Goal: Find specific page/section: Find specific page/section

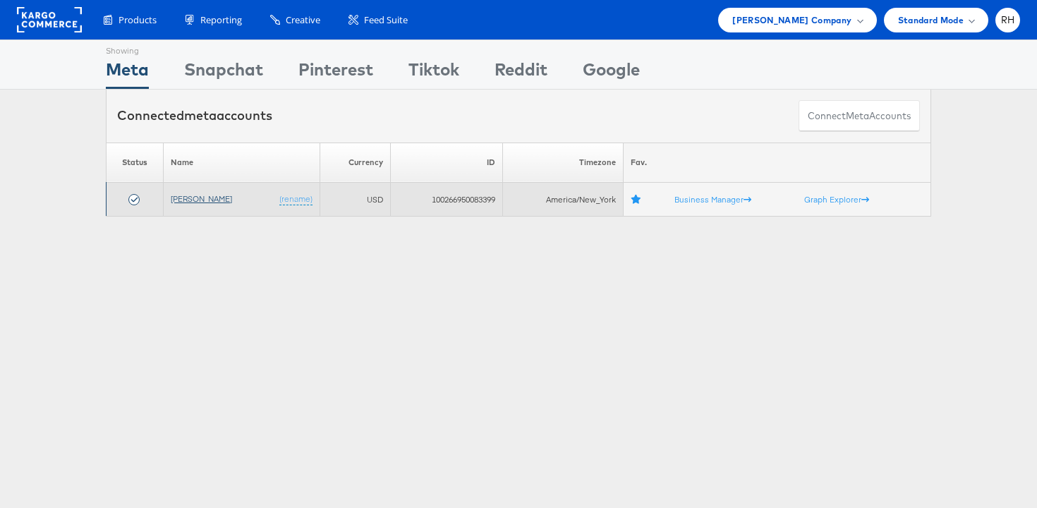
click at [219, 195] on link "[PERSON_NAME]" at bounding box center [201, 198] width 61 height 11
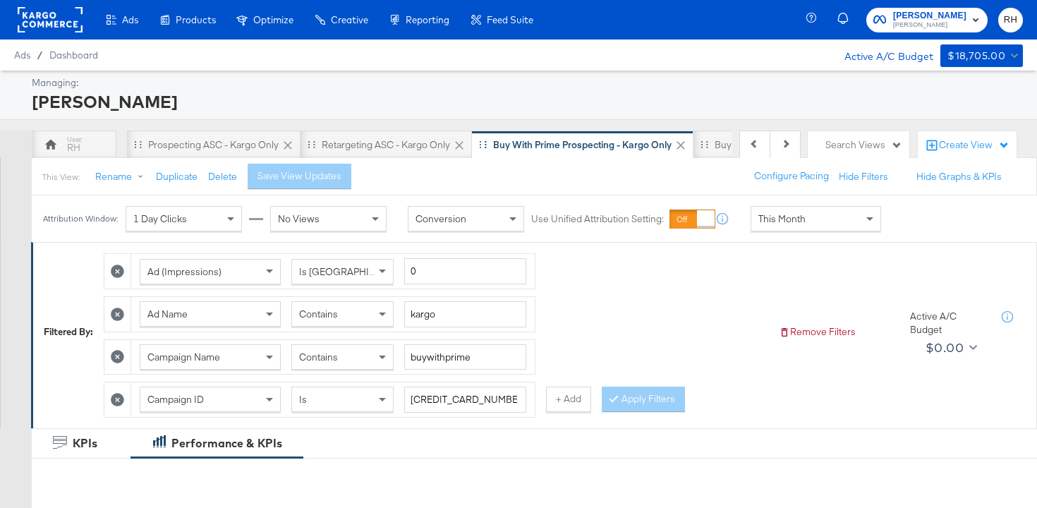
scroll to position [0, 231]
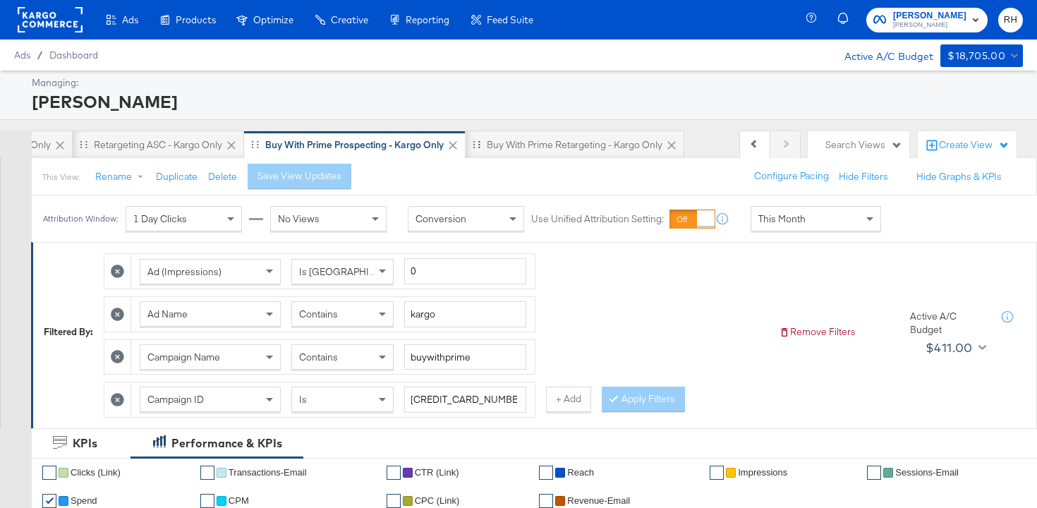
click at [720, 146] on div "Buy with Prime Retargeting - Kargo only" at bounding box center [599, 145] width 267 height 28
click at [840, 144] on div "Search Views" at bounding box center [864, 144] width 77 height 13
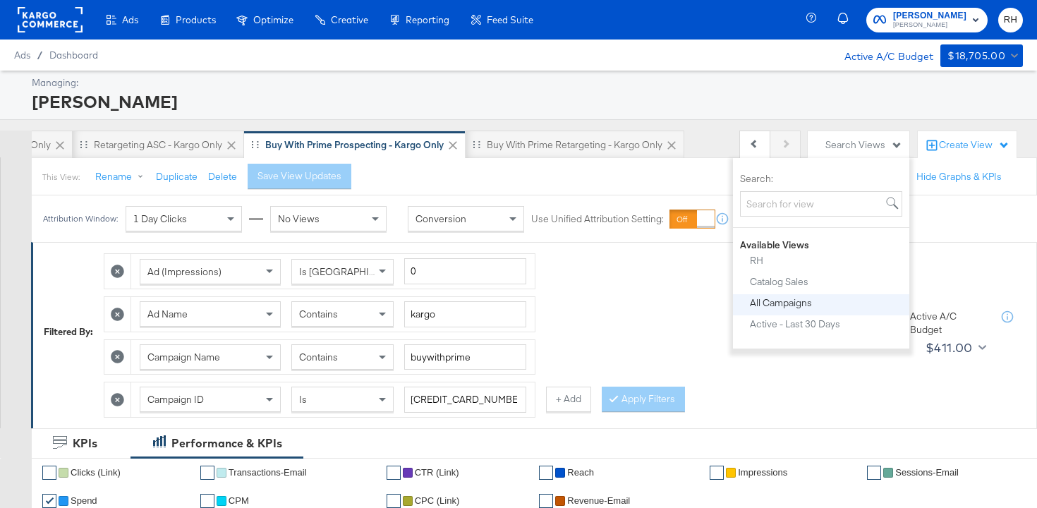
click at [797, 301] on div "All Campaigns" at bounding box center [781, 303] width 62 height 10
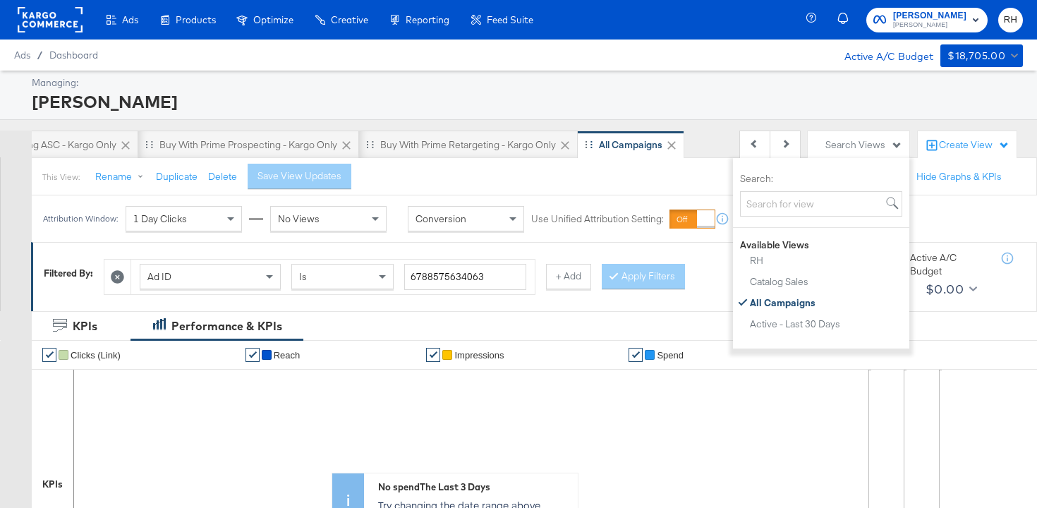
scroll to position [0, 336]
click at [119, 277] on icon at bounding box center [117, 276] width 13 height 13
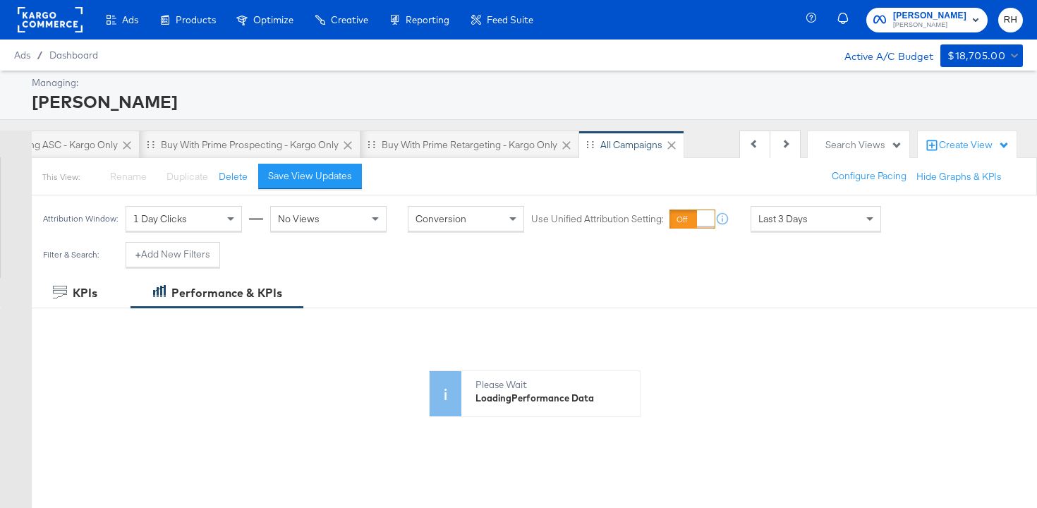
scroll to position [0, 335]
click at [349, 172] on button "Save View Updates" at bounding box center [310, 176] width 104 height 25
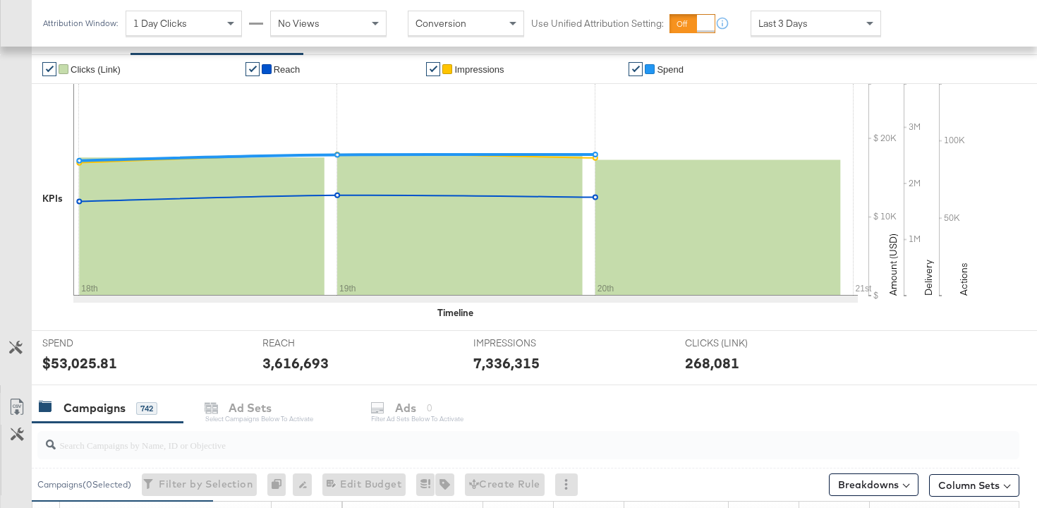
scroll to position [252, 0]
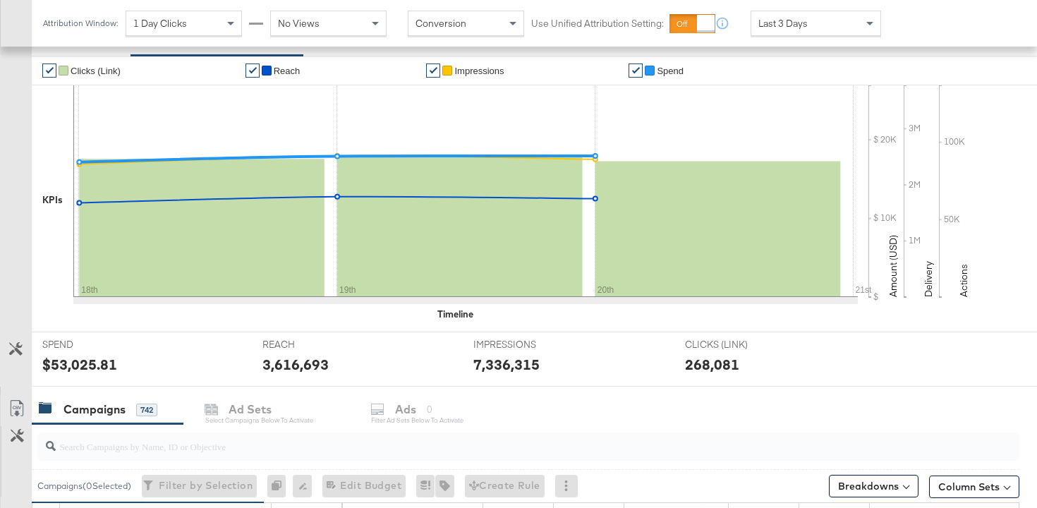
click at [131, 445] on input "search" at bounding box center [494, 441] width 876 height 28
paste input "plat:fb_br:stevemadden_subchan:paidsocial-retargeting_temp:evergreen-standard_o…"
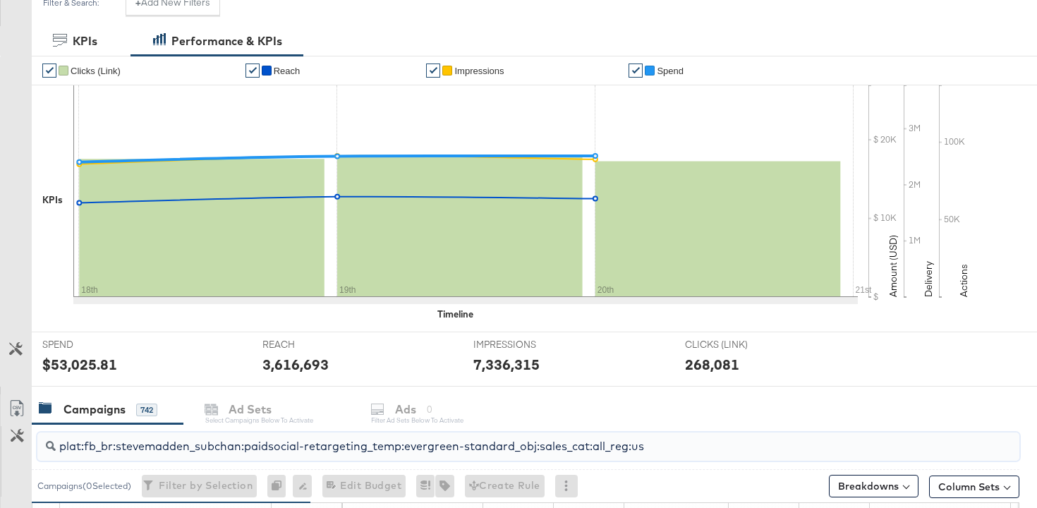
scroll to position [56, 0]
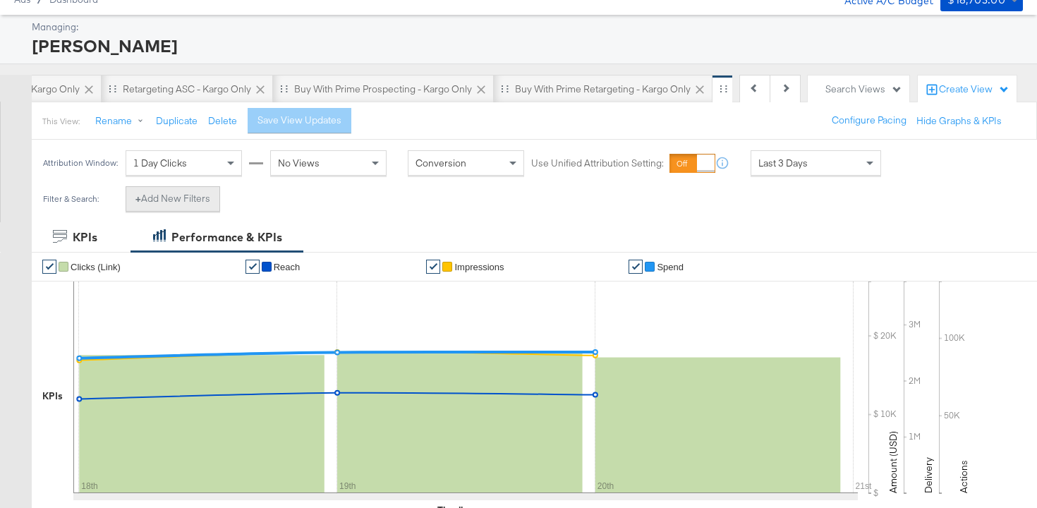
type input "plat:fb_br:stevemadden_subchan:paidsocial-retargeting_temp:evergreen-standard_o…"
click at [179, 201] on button "+ Add New Filters" at bounding box center [173, 198] width 95 height 25
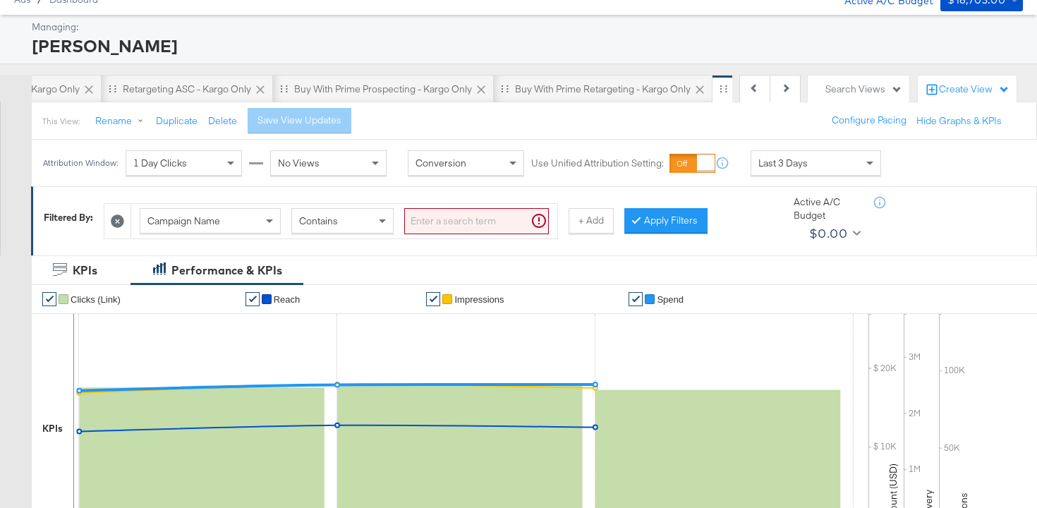
click at [191, 224] on span "Campaign Name" at bounding box center [183, 220] width 73 height 13
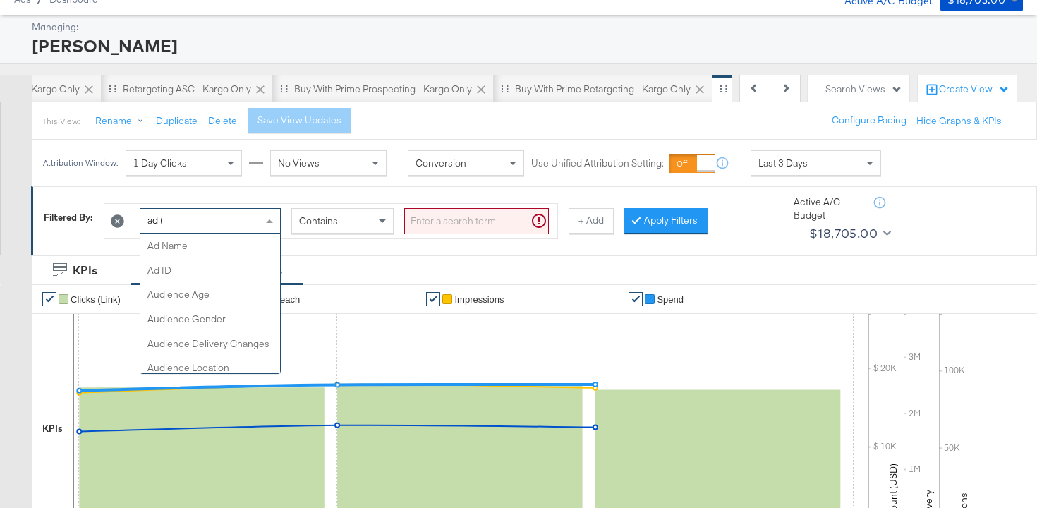
scroll to position [55, 0]
type input "ad (i"
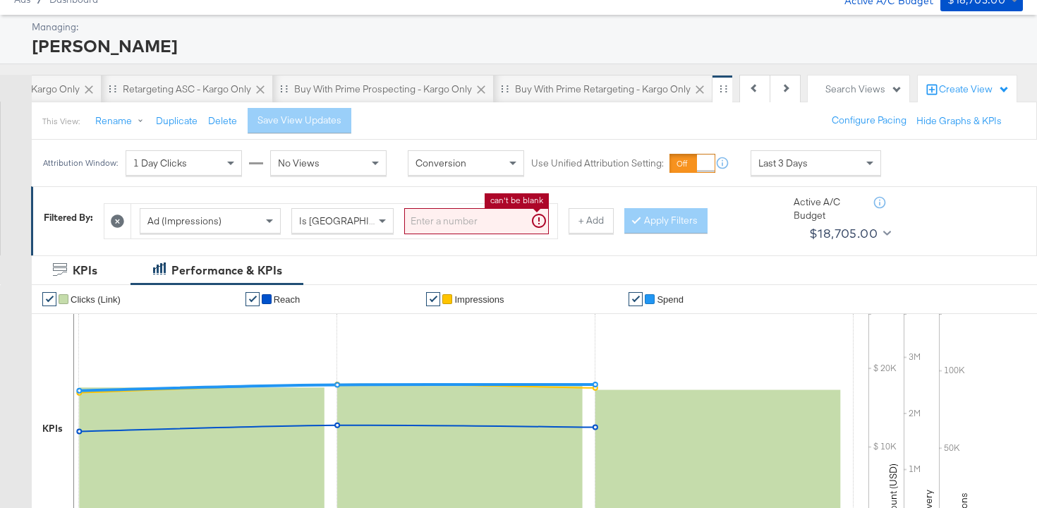
click at [423, 224] on input "search" at bounding box center [476, 221] width 145 height 26
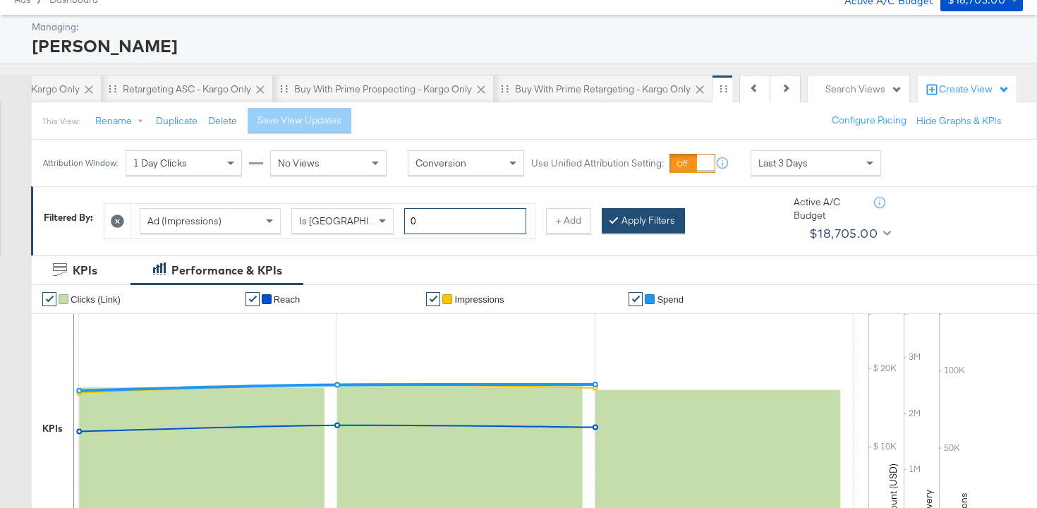
type input "0"
click at [641, 225] on button "Apply Filters" at bounding box center [643, 220] width 83 height 25
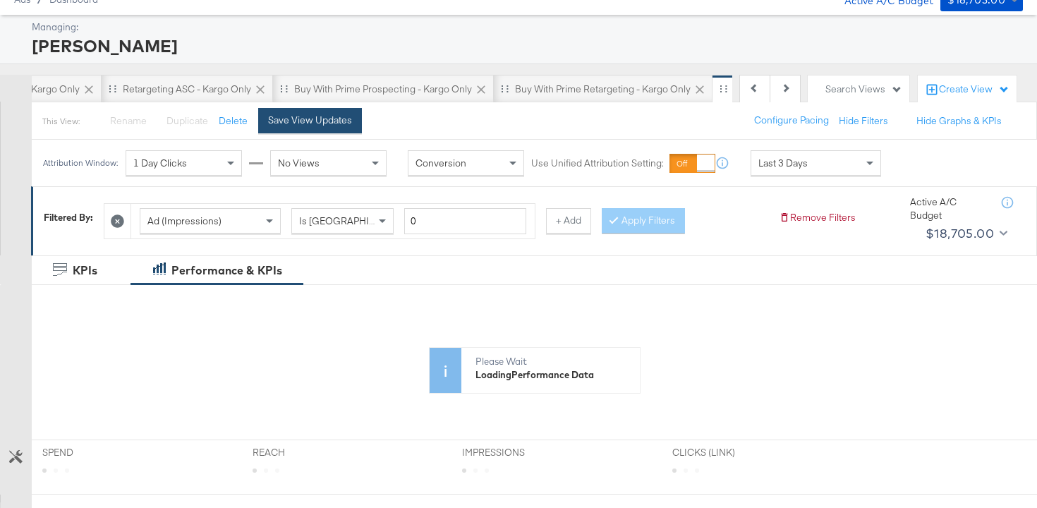
click at [308, 119] on div "Save View Updates" at bounding box center [310, 120] width 84 height 13
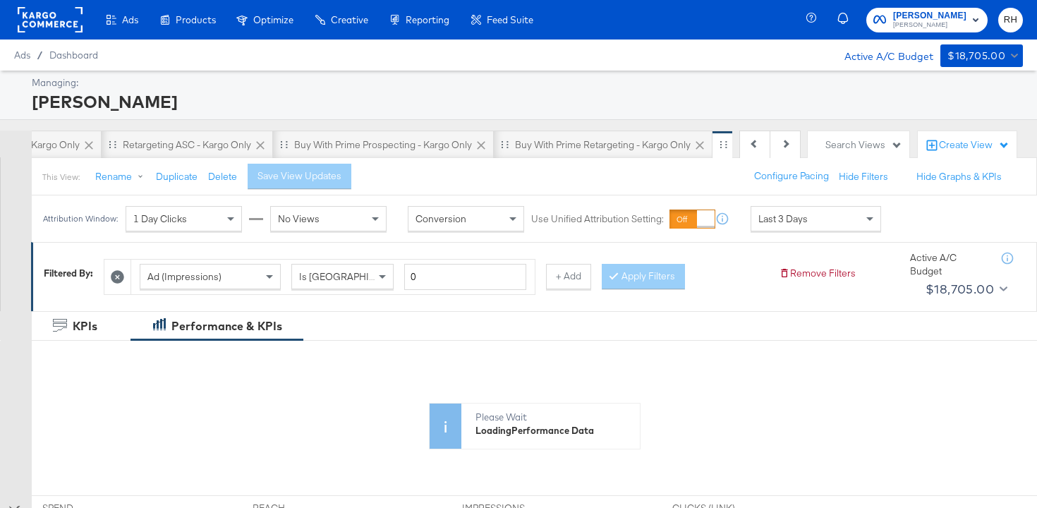
click at [777, 219] on span "Last 3 Days" at bounding box center [782, 218] width 49 height 13
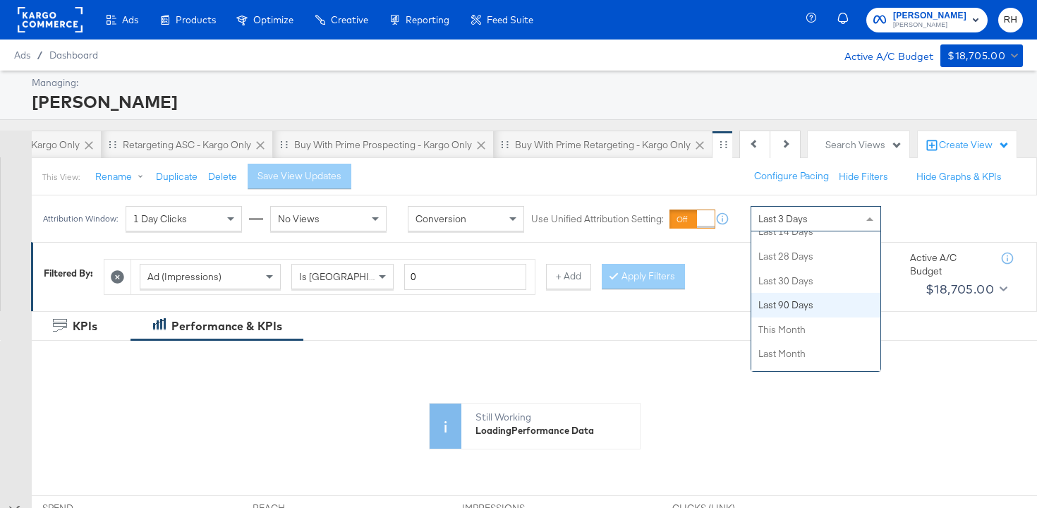
scroll to position [237, 0]
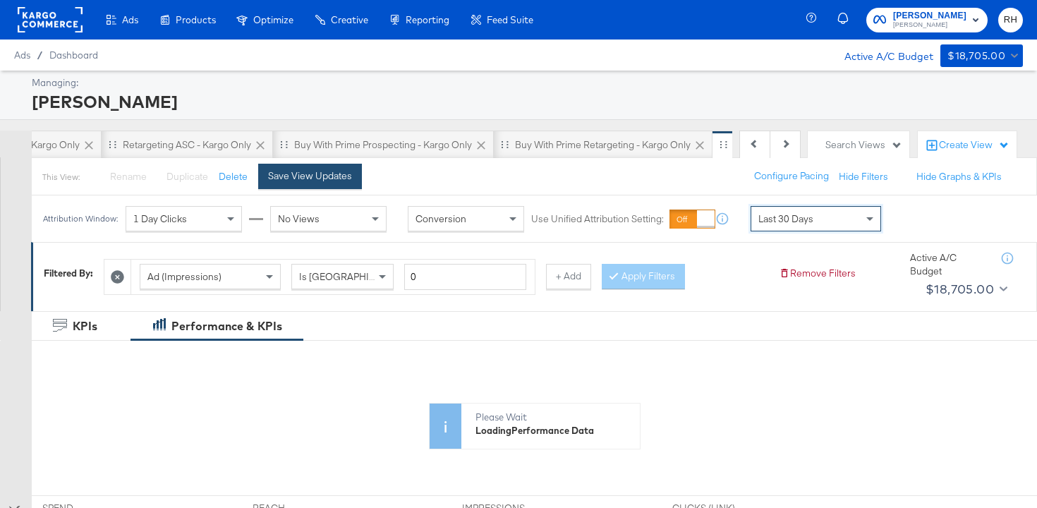
click at [332, 181] on div "Save View Updates" at bounding box center [310, 175] width 84 height 13
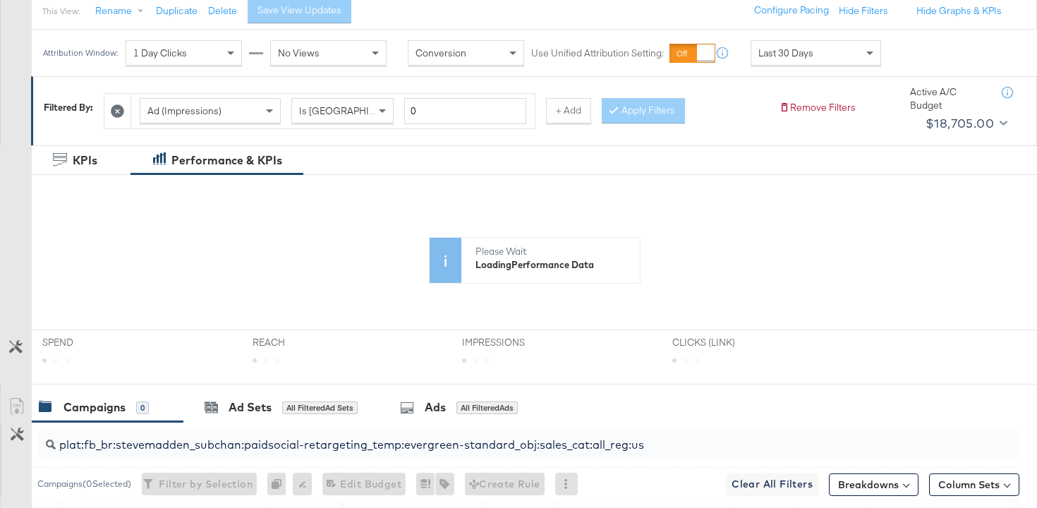
scroll to position [432, 0]
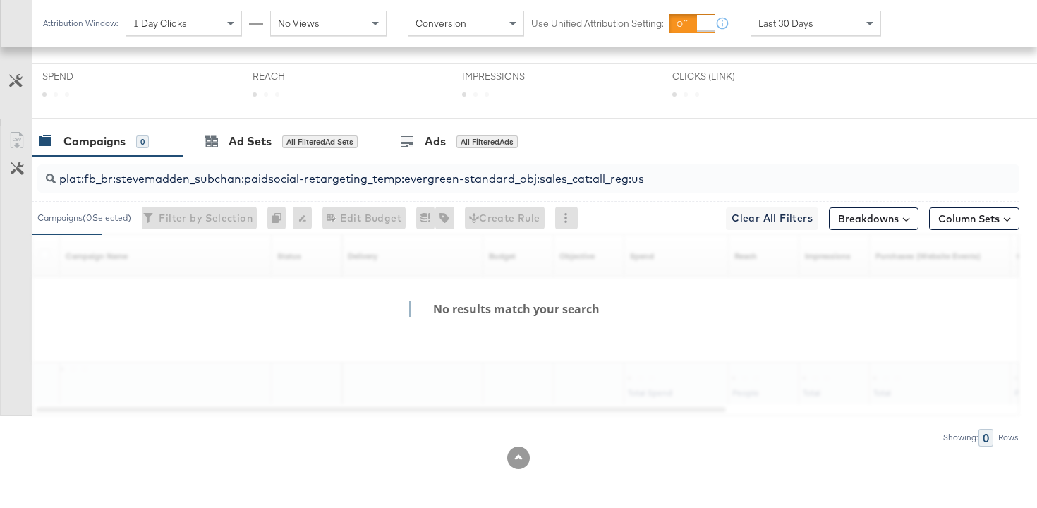
click at [442, 179] on input "plat:fb_br:stevemadden_subchan:paidsocial-retargeting_temp:evergreen-standard_o…" at bounding box center [494, 173] width 876 height 28
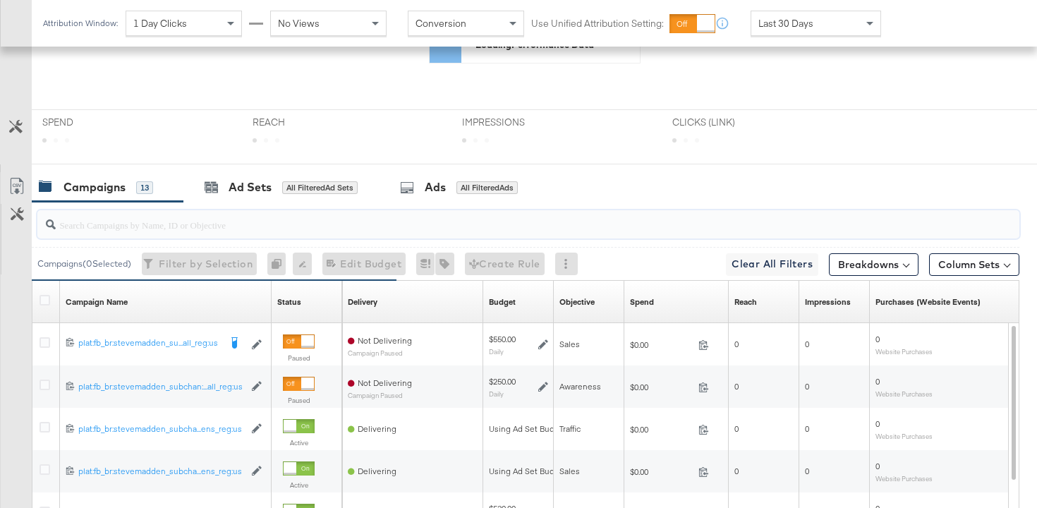
scroll to position [303, 0]
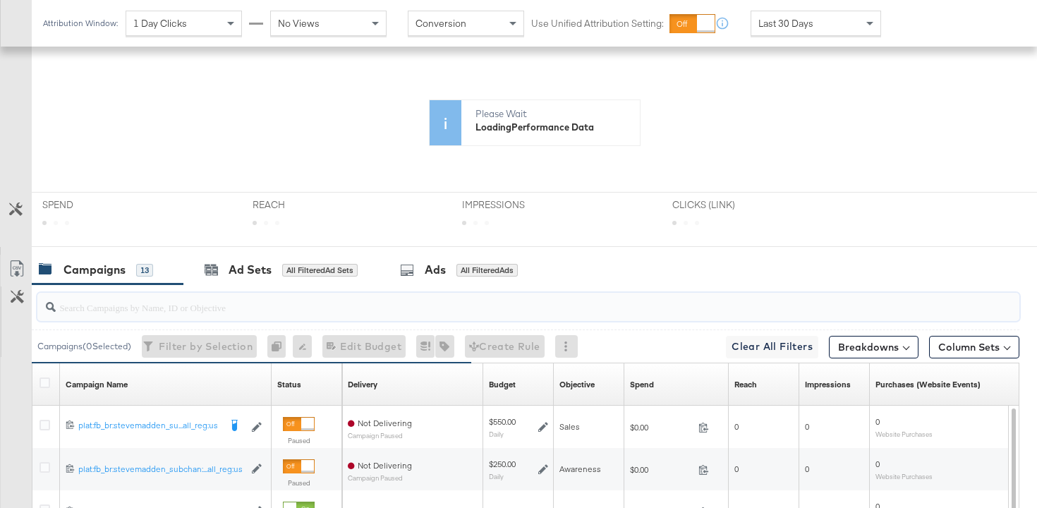
click at [156, 303] on input "search" at bounding box center [494, 302] width 876 height 28
paste input "plat:fb_br:stevemadden_subchan:paidsocial-retargeting_temp:evergreen-standard_o…"
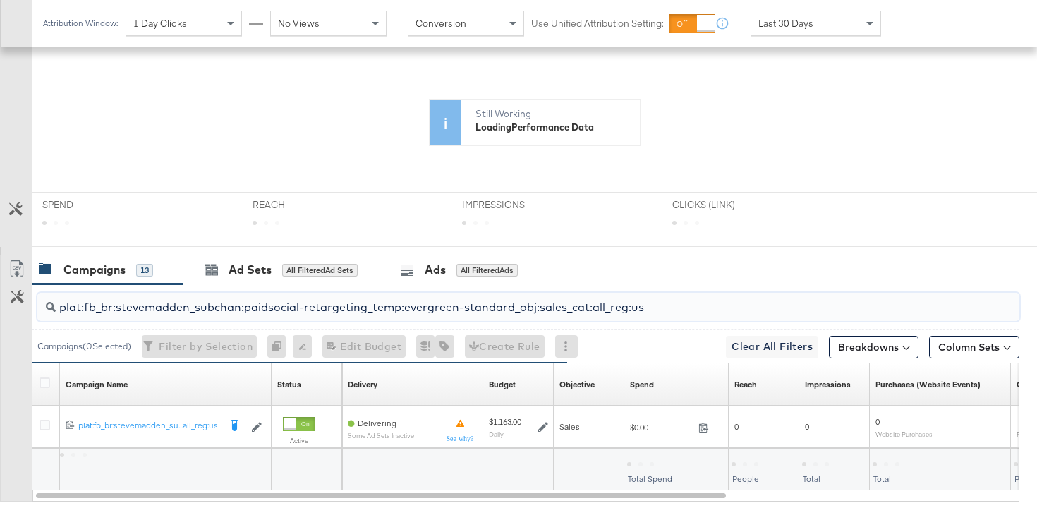
type input "plat:fb_br:stevemadden_subchan:paidsocial-retargeting_temp:evergreen-standard_o…"
click at [314, 275] on div "All Filtered Ad Sets" at bounding box center [319, 270] width 75 height 13
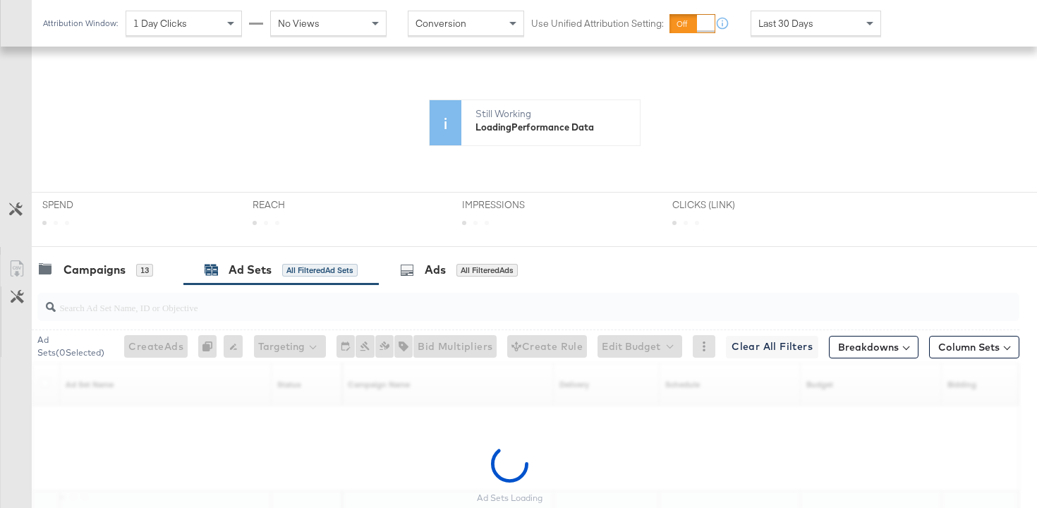
click at [306, 309] on input "search" at bounding box center [494, 302] width 876 height 28
paste input "subchan:paidsocial-retargeting_plc:all_subplc:all_audtype:crm_aud:ometria-sprin…"
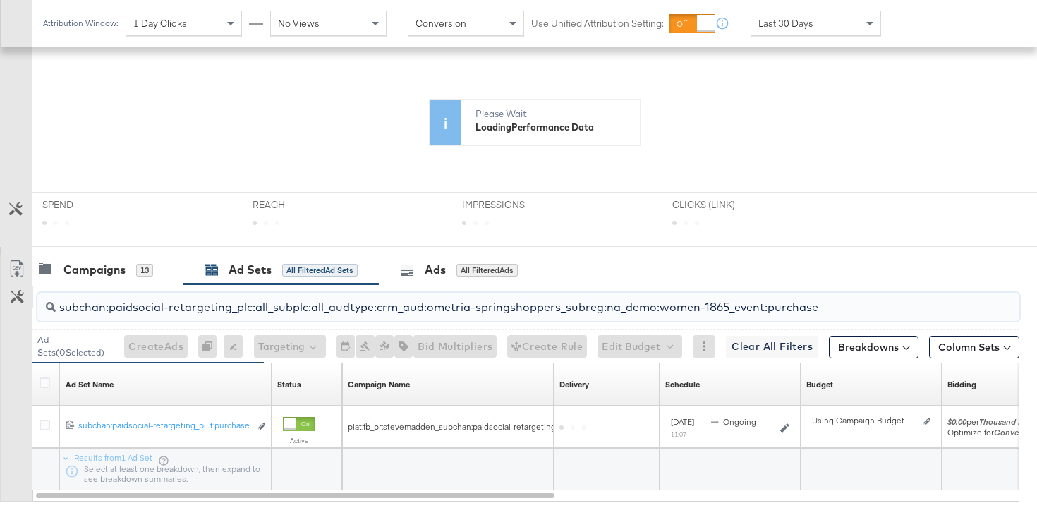
type input "subchan:paidsocial-retargeting_plc:all_subplc:all_audtype:crm_aud:ometria-sprin…"
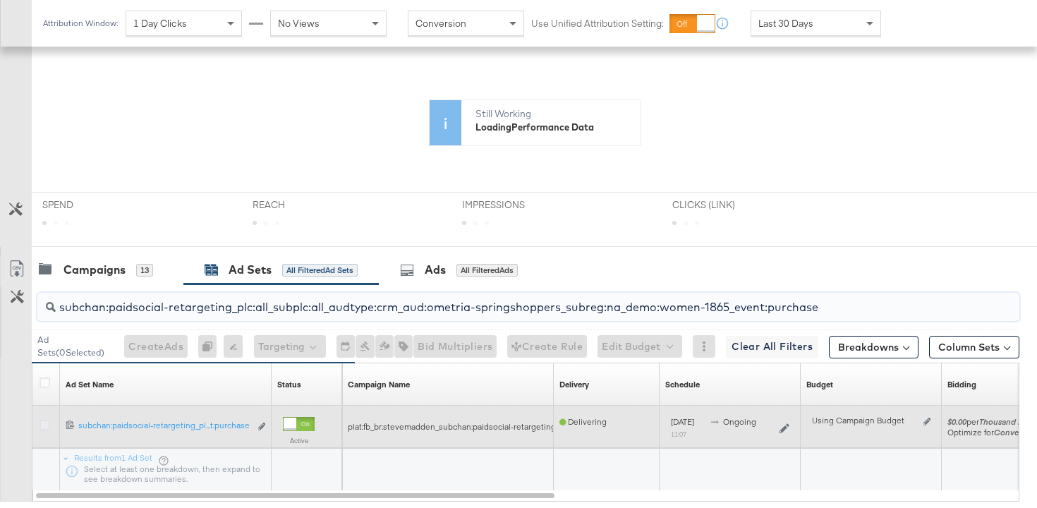
click at [42, 429] on icon at bounding box center [45, 425] width 11 height 11
click at [0, 0] on input "checkbox" at bounding box center [0, 0] width 0 height 0
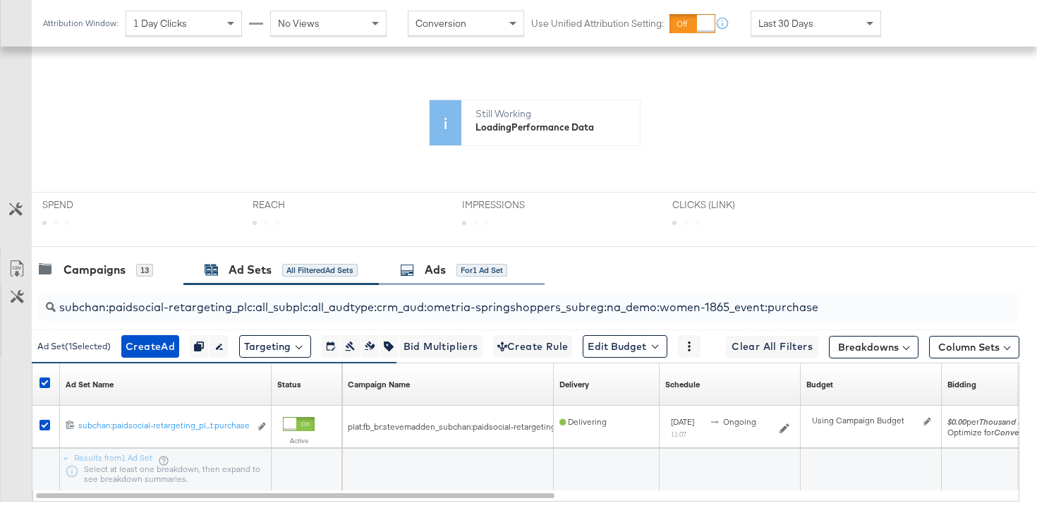
click at [428, 274] on div "Ads" at bounding box center [435, 270] width 21 height 16
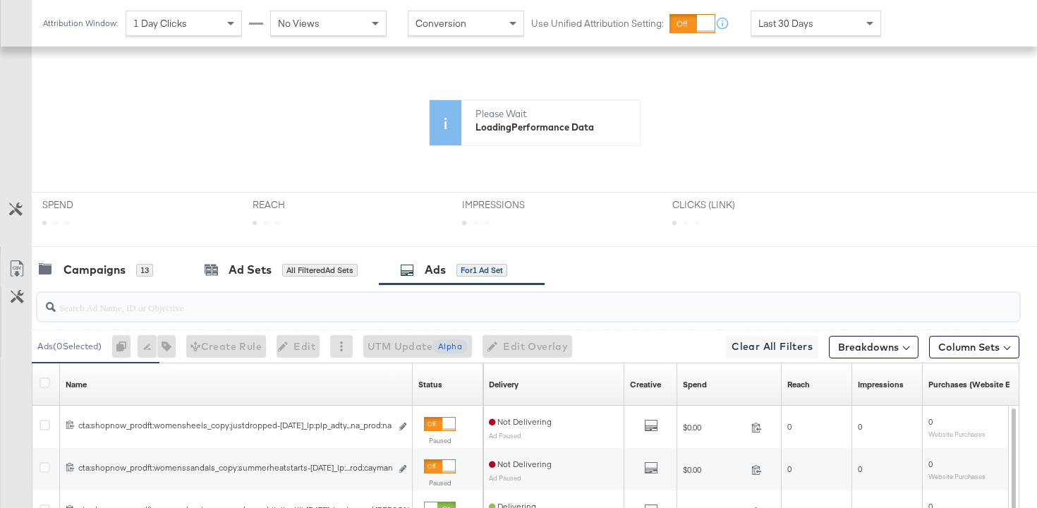
click at [174, 307] on input "search" at bounding box center [494, 302] width 876 height 28
paste input "cta:shopnow_prodft:womensshoes_copy:cominginhot-nov15-KARGO_lp:plp_adtype:carou…"
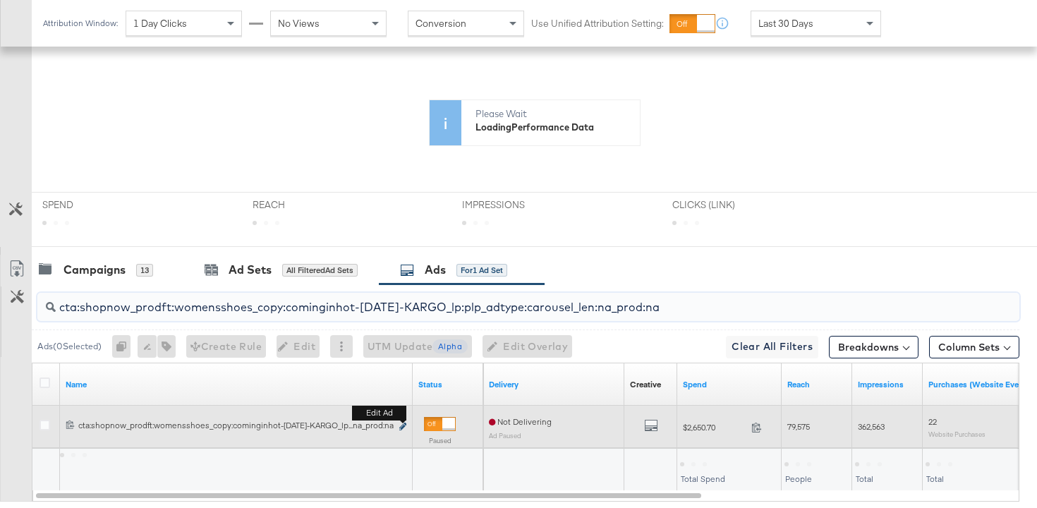
type input "cta:shopnow_prodft:womensshoes_copy:cominginhot-nov15-KARGO_lp:plp_adtype:carou…"
click at [401, 428] on icon "link" at bounding box center [402, 427] width 7 height 8
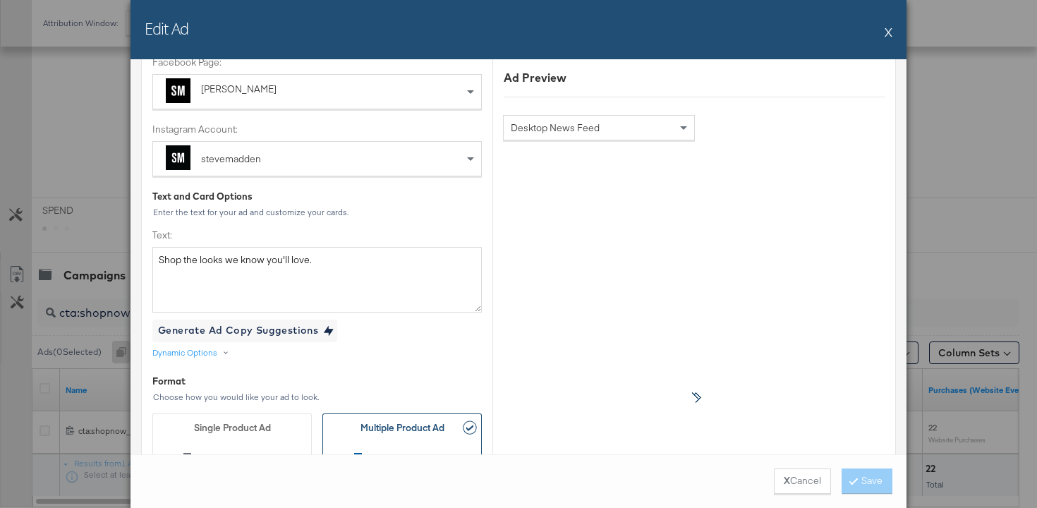
scroll to position [225, 0]
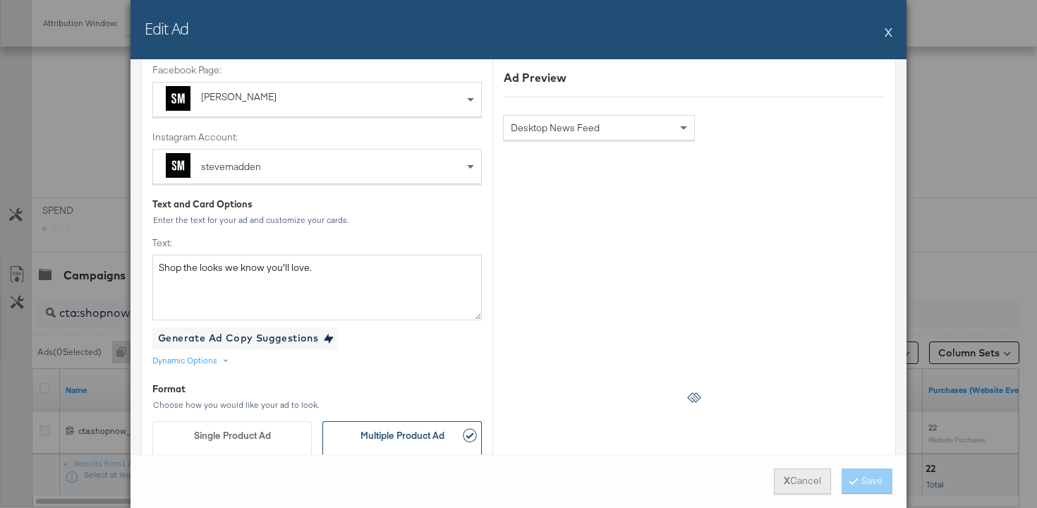
click at [789, 478] on button "X Cancel" at bounding box center [802, 480] width 57 height 25
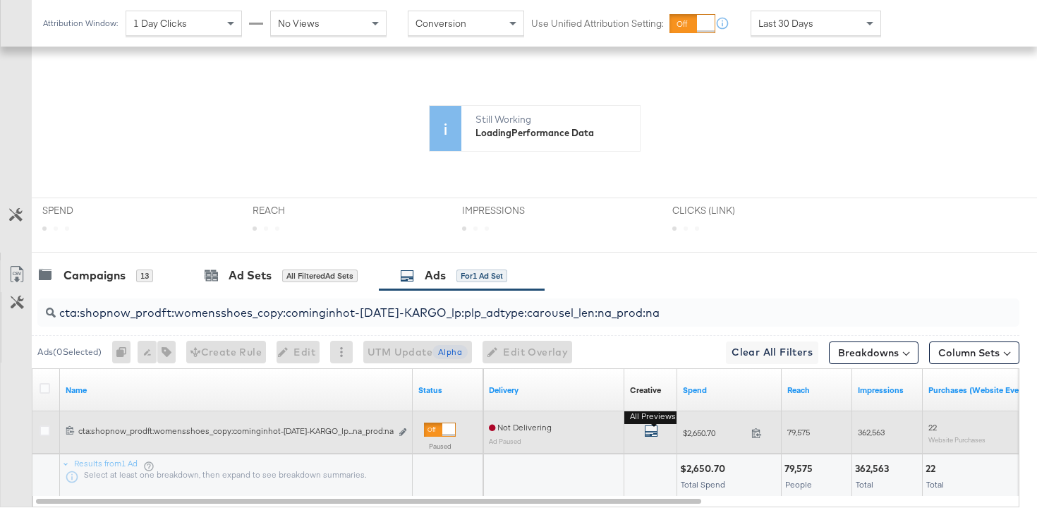
click at [653, 429] on icon "default" at bounding box center [651, 431] width 14 height 14
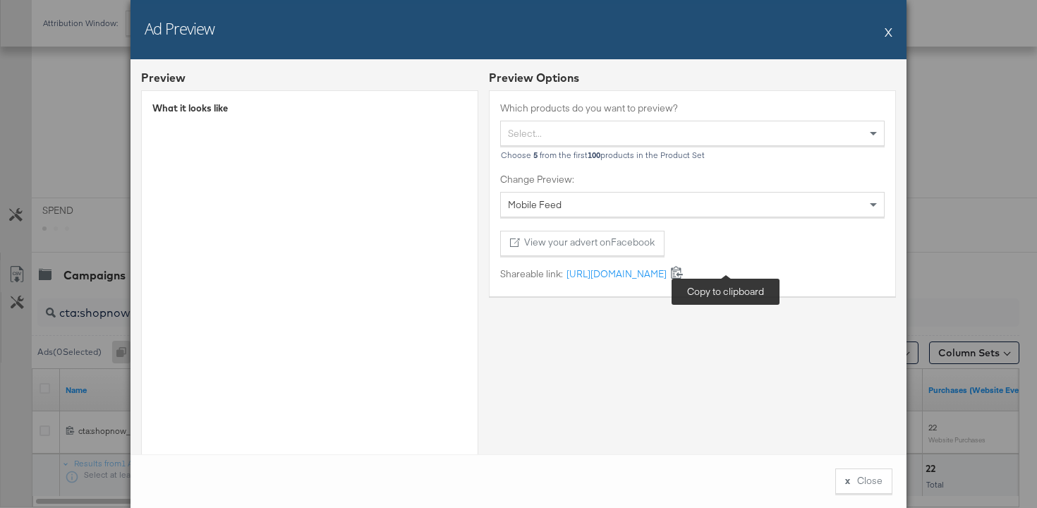
click at [684, 270] on icon at bounding box center [676, 271] width 13 height 13
click at [844, 477] on button "x Close" at bounding box center [863, 480] width 57 height 25
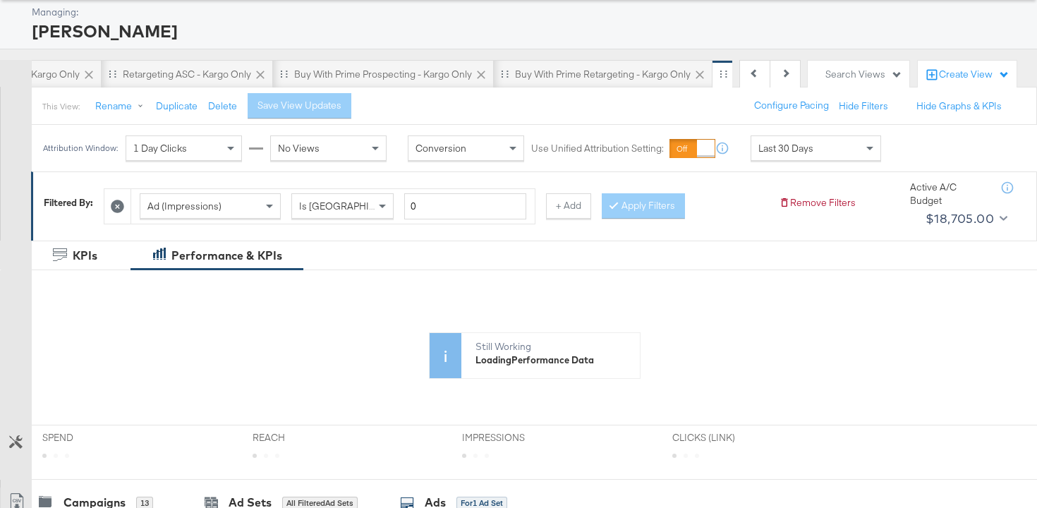
scroll to position [0, 0]
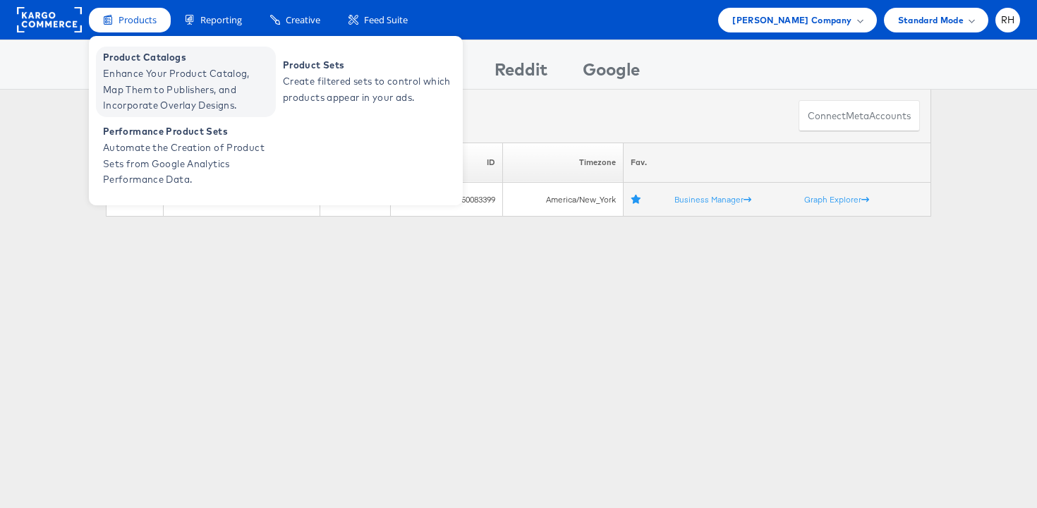
click at [128, 62] on span "Product Catalogs" at bounding box center [187, 57] width 169 height 16
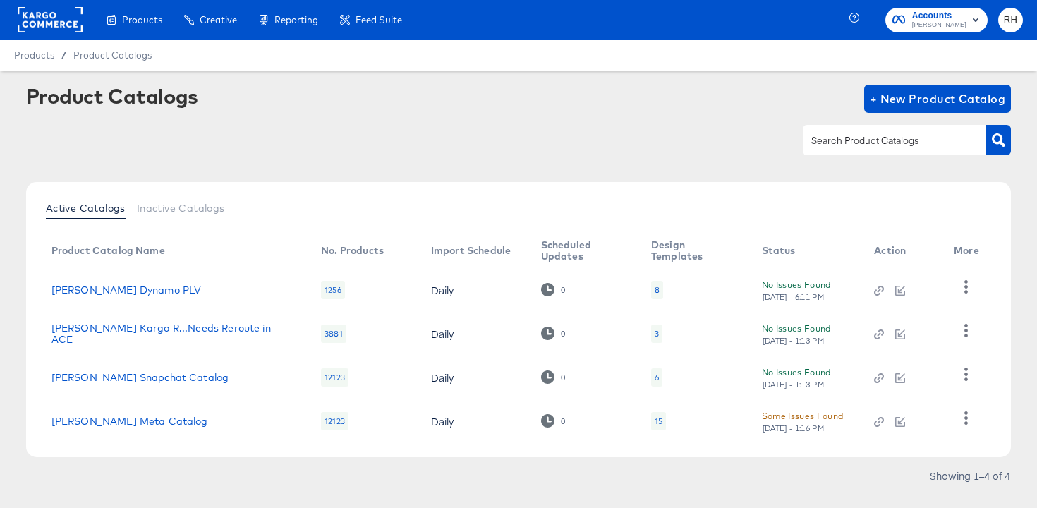
click at [651, 425] on div "15" at bounding box center [658, 421] width 15 height 18
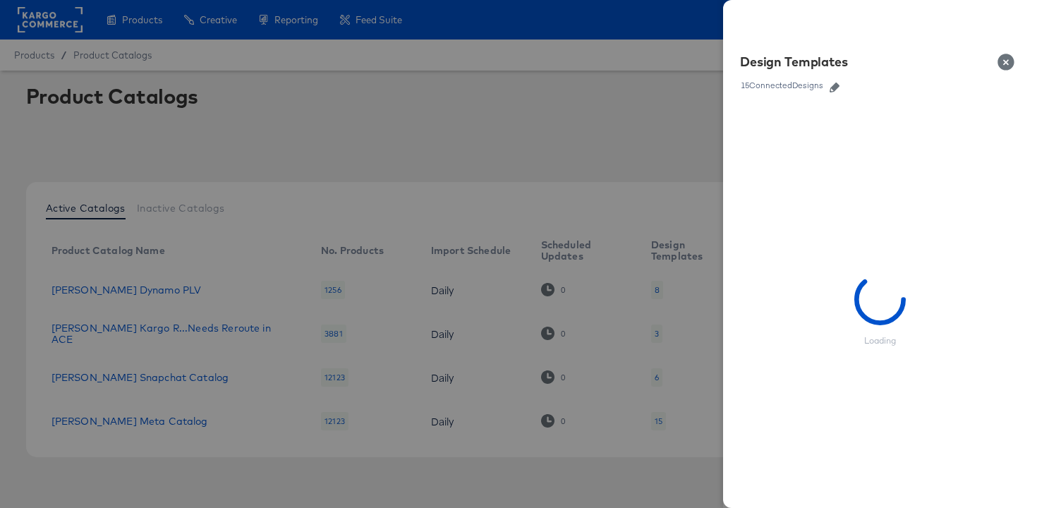
click at [838, 91] on icon "button" at bounding box center [835, 88] width 10 height 10
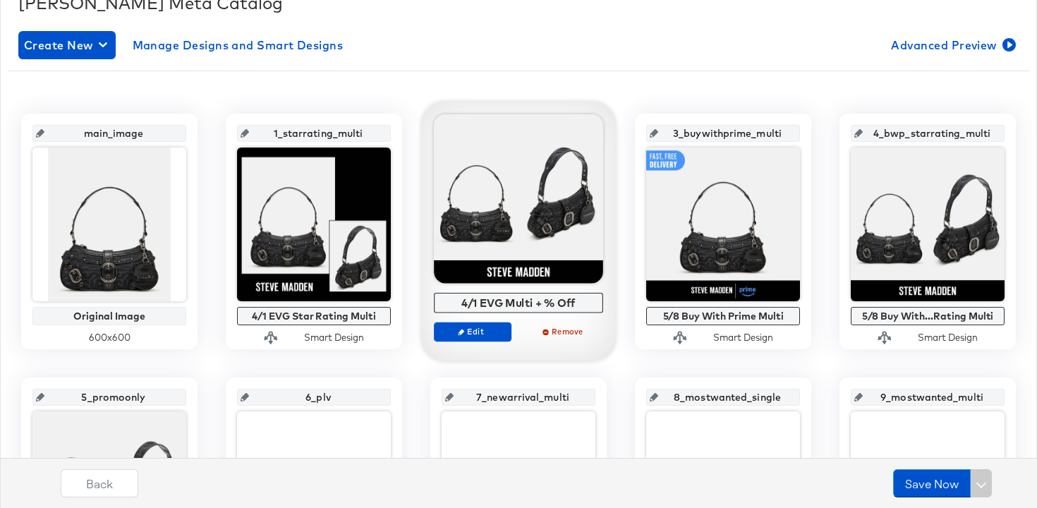
scroll to position [262, 0]
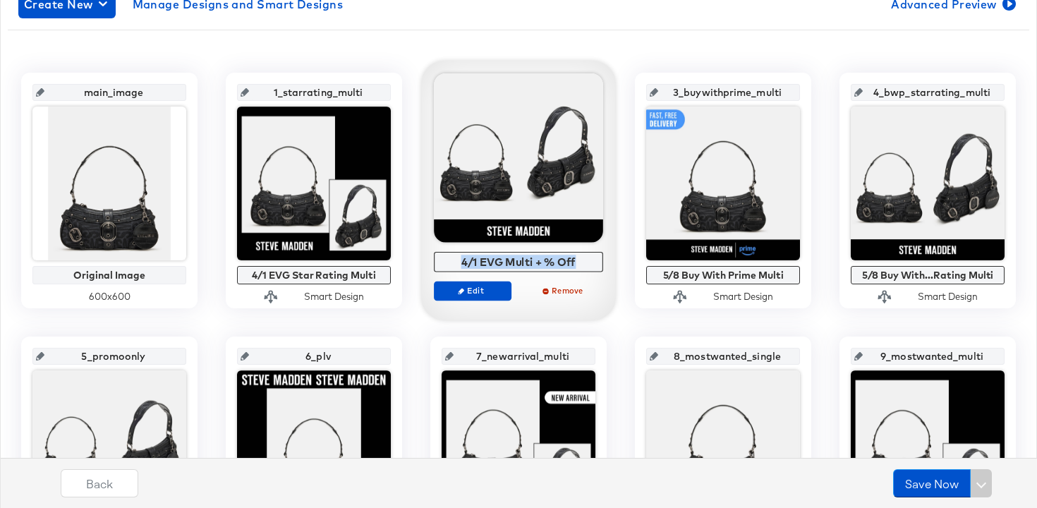
drag, startPoint x: 586, startPoint y: 264, endPoint x: 459, endPoint y: 263, distance: 127.0
click at [459, 263] on div "4/1 EVG Multi + % Off" at bounding box center [519, 261] width 162 height 13
copy div "4/1 EVG Multi + % Off"
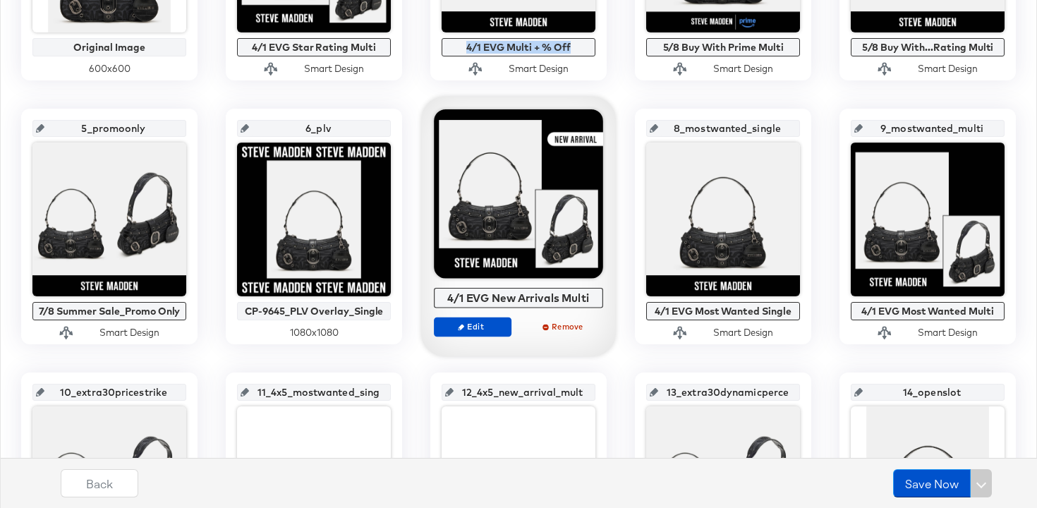
scroll to position [495, 0]
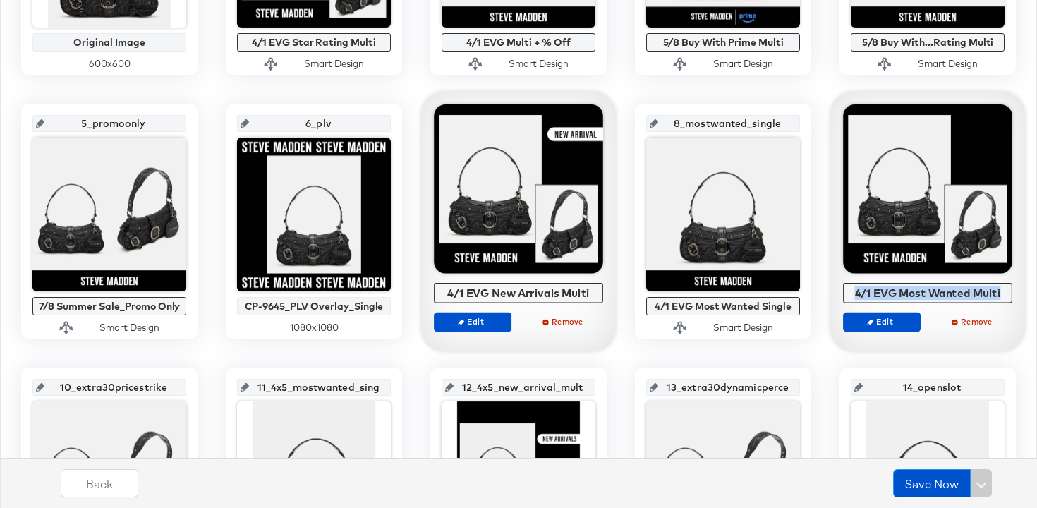
drag, startPoint x: 1003, startPoint y: 291, endPoint x: 854, endPoint y: 289, distance: 148.9
click at [854, 289] on div "4/1 EVG Most Wanted Multi" at bounding box center [928, 292] width 162 height 13
copy div "4/1 EVG Most Wanted Multi"
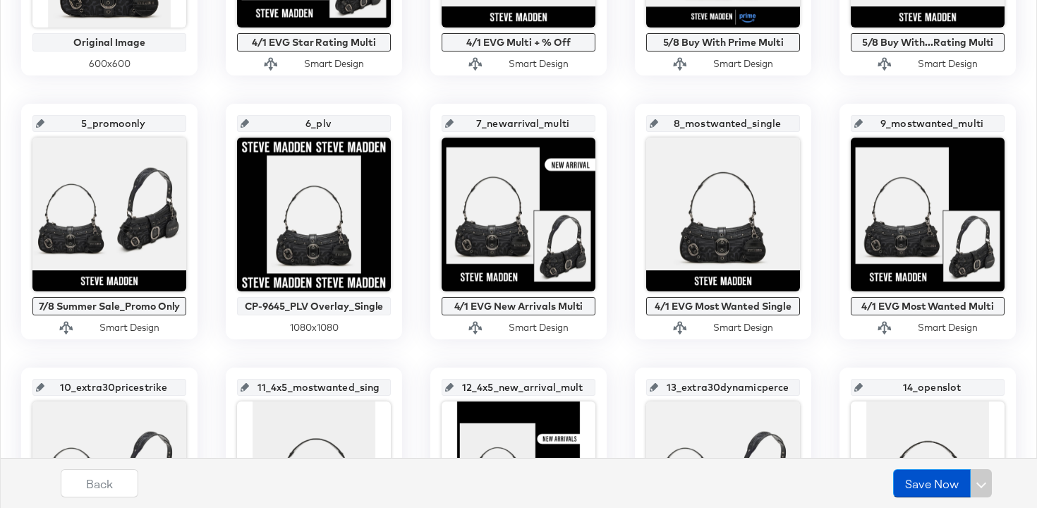
click at [937, 124] on input "9_mostwanted_multi" at bounding box center [932, 118] width 138 height 38
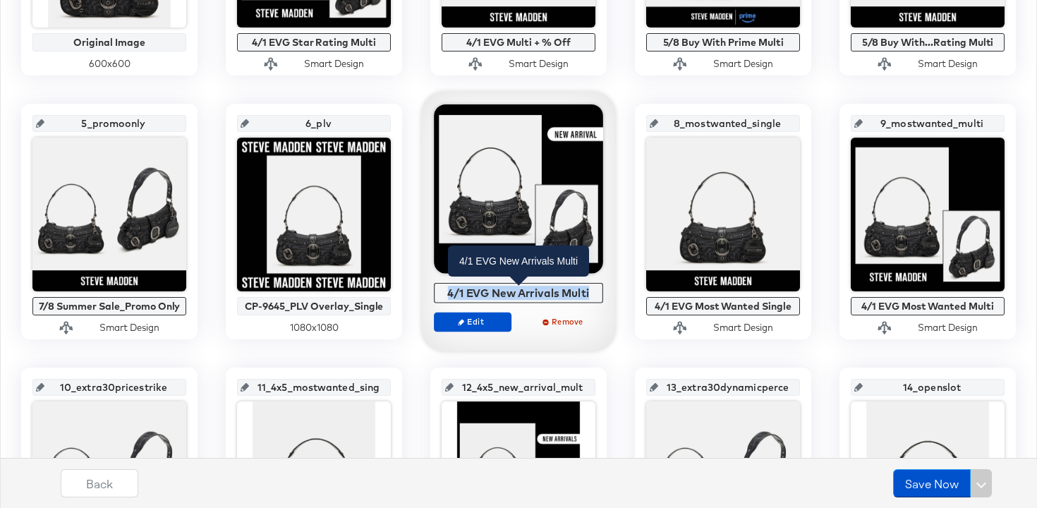
drag, startPoint x: 595, startPoint y: 293, endPoint x: 445, endPoint y: 294, distance: 150.3
click at [445, 294] on div "4/1 EVG New Arrivals Multi" at bounding box center [519, 292] width 162 height 13
copy div "4/1 EVG New Arrivals Multi"
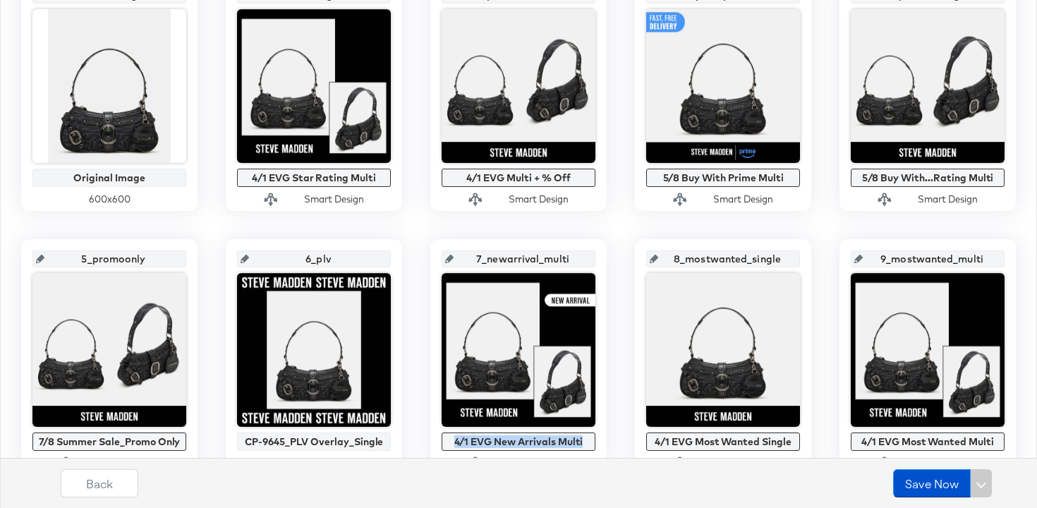
scroll to position [306, 0]
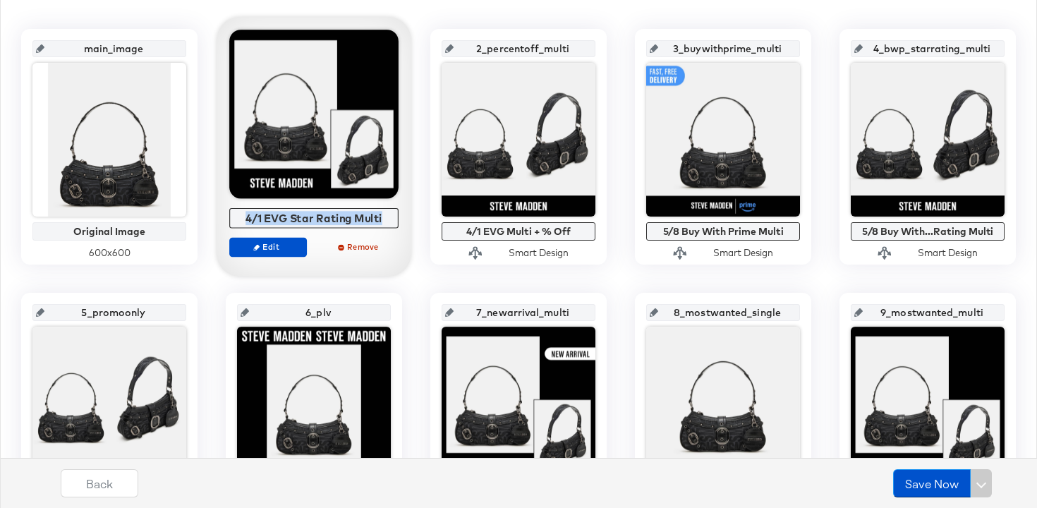
drag, startPoint x: 385, startPoint y: 217, endPoint x: 229, endPoint y: 216, distance: 156.6
click at [229, 216] on div "4/1 EVG Star Rating Multi" at bounding box center [313, 218] width 169 height 20
copy div "4/1 EVG Star Rating Multi"
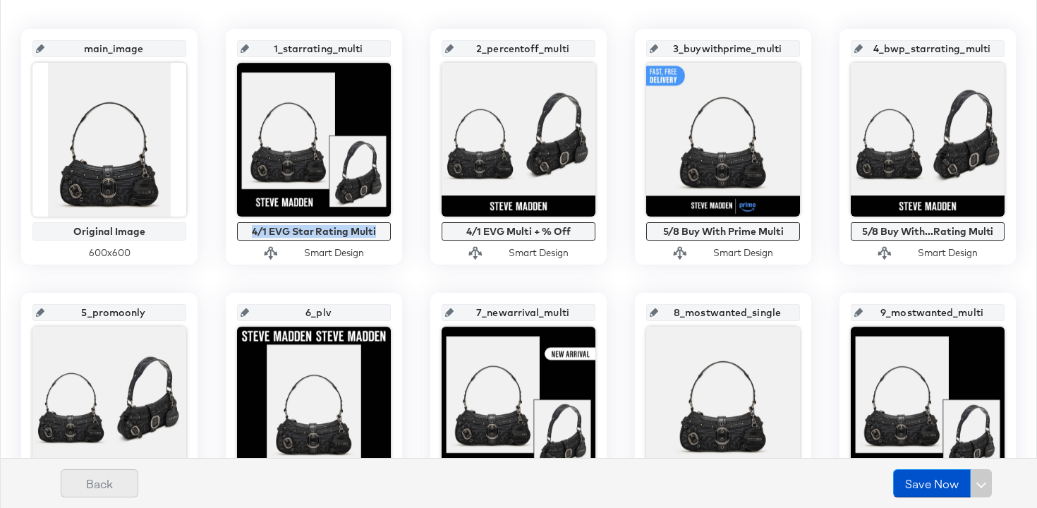
click at [121, 484] on button "Back" at bounding box center [100, 483] width 78 height 28
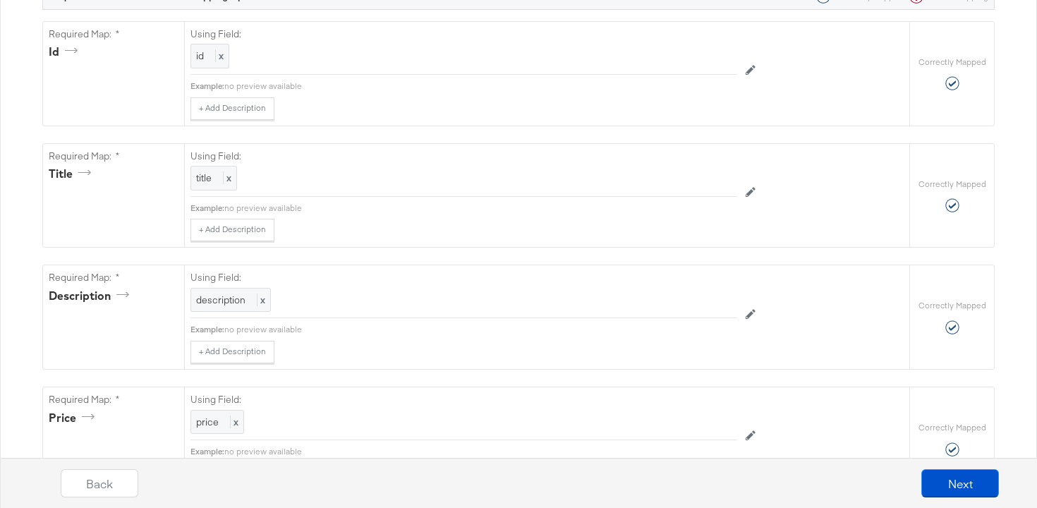
scroll to position [0, 0]
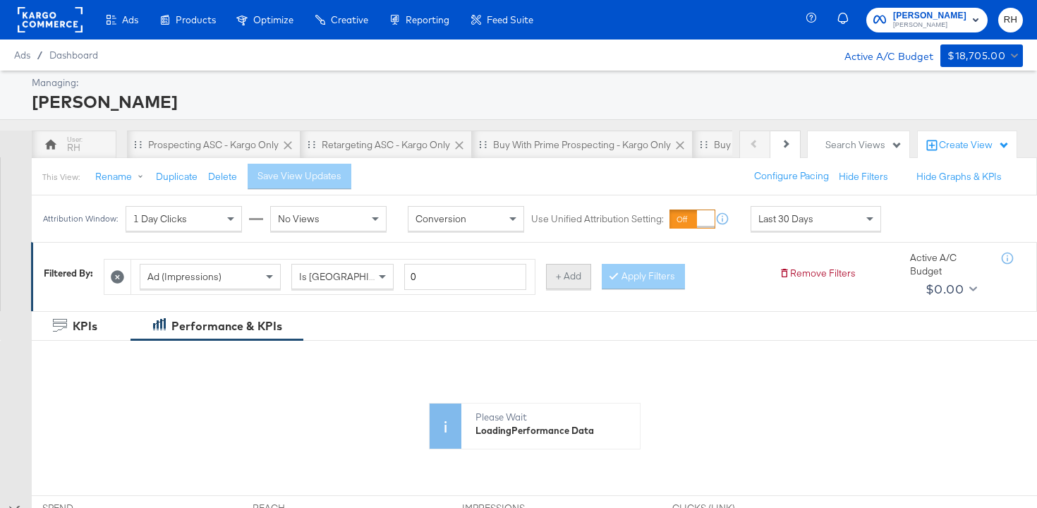
click at [573, 278] on button "+ Add" at bounding box center [568, 276] width 45 height 25
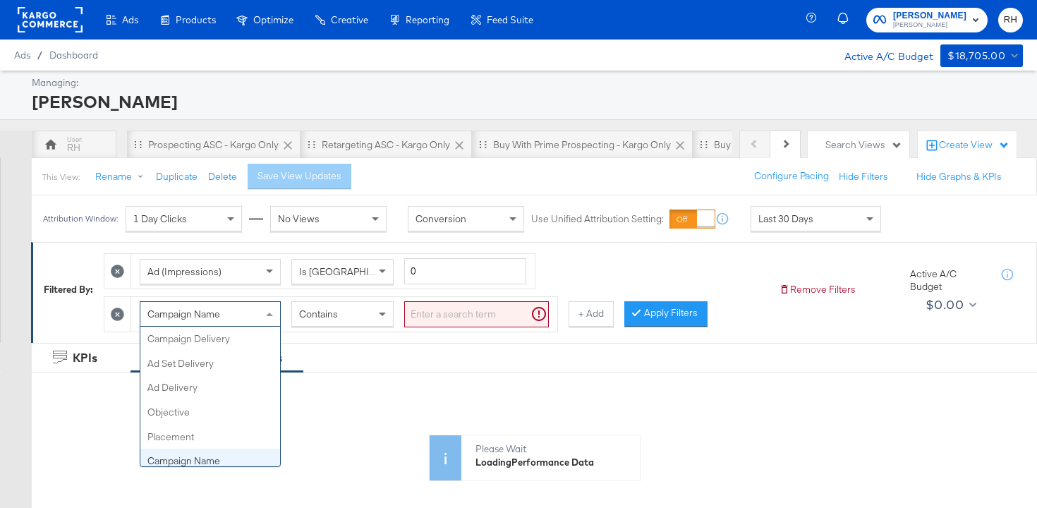
click at [241, 320] on div "Campaign Name" at bounding box center [210, 314] width 140 height 24
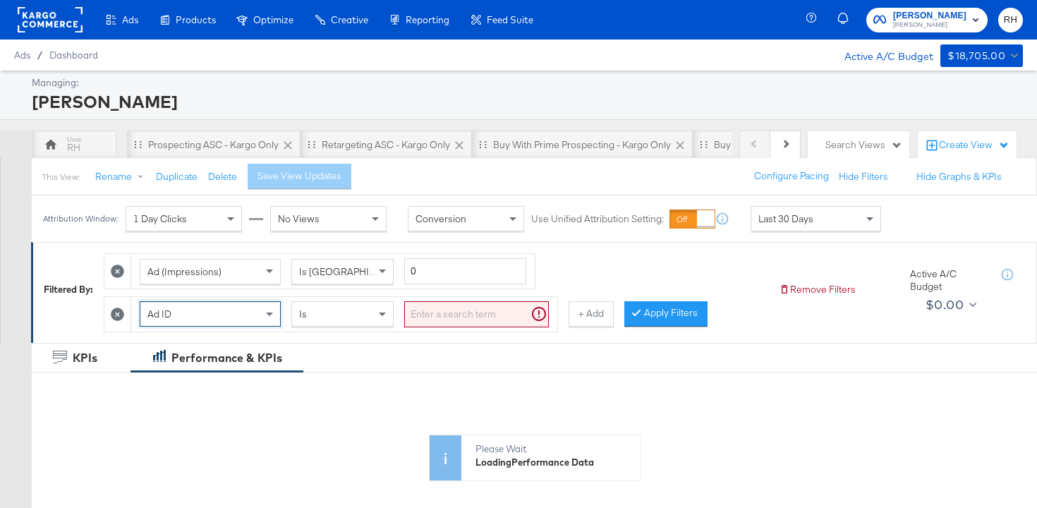
click at [473, 314] on input "search" at bounding box center [476, 314] width 145 height 26
paste input "6840155906263"
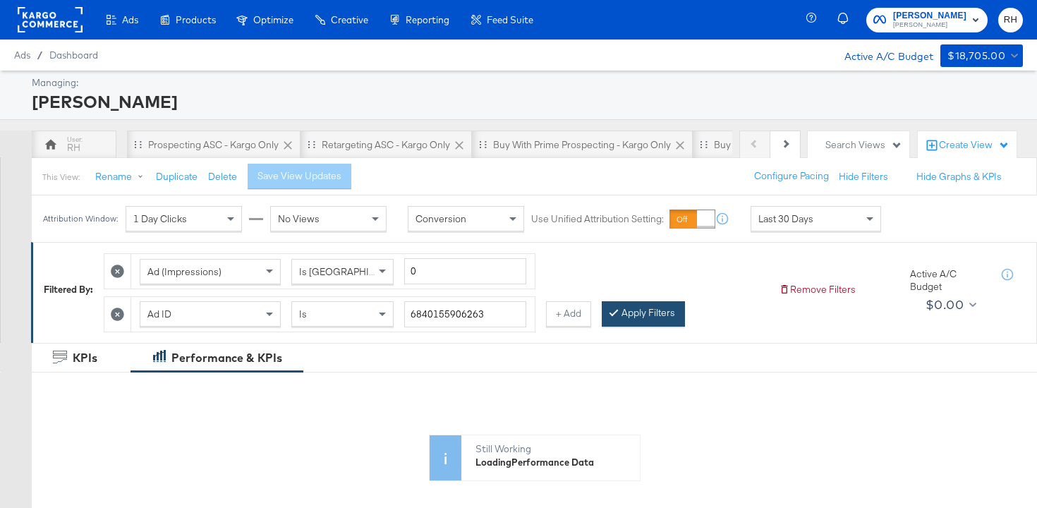
click at [652, 312] on button "Apply Filters" at bounding box center [643, 313] width 83 height 25
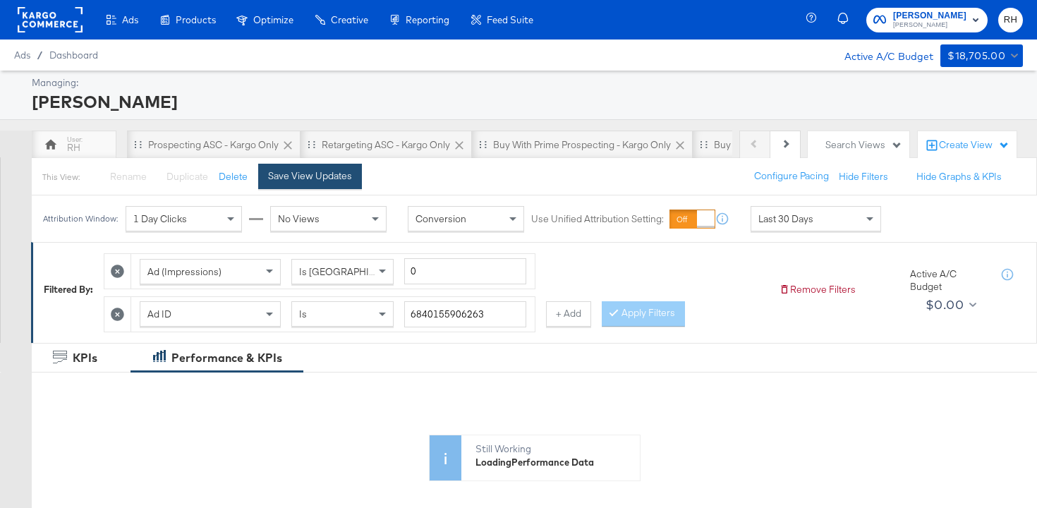
click at [301, 173] on div "Save View Updates" at bounding box center [310, 175] width 84 height 13
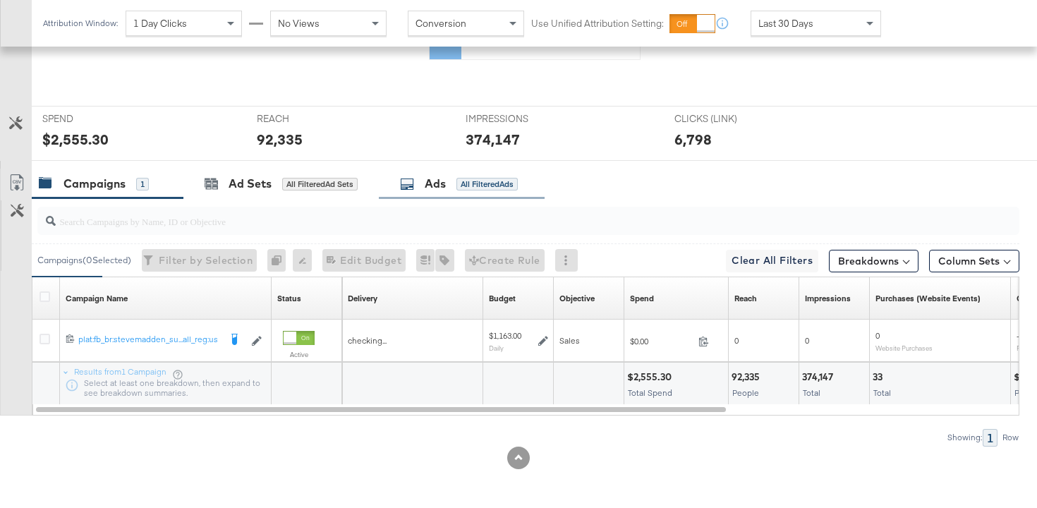
click at [476, 181] on div "All Filtered Ads" at bounding box center [487, 184] width 61 height 13
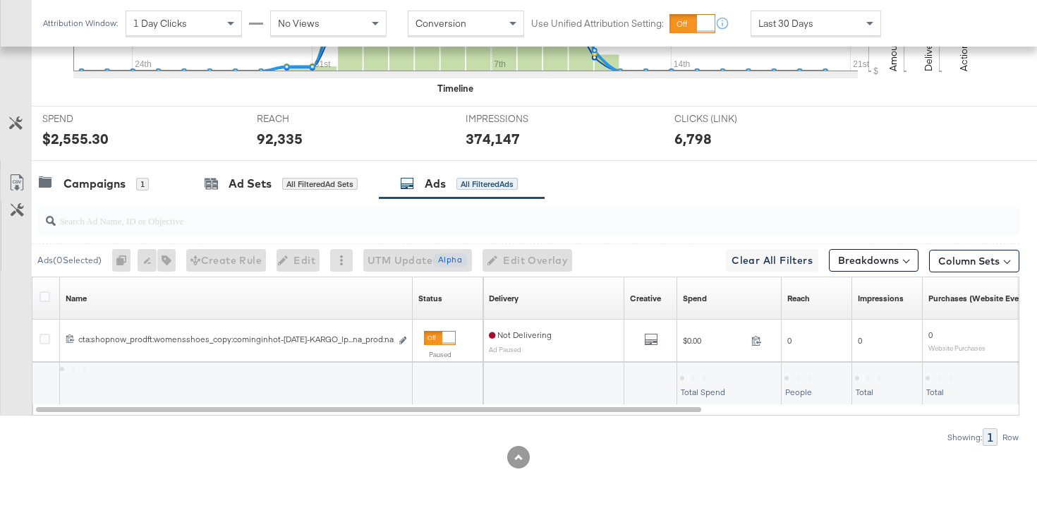
scroll to position [542, 0]
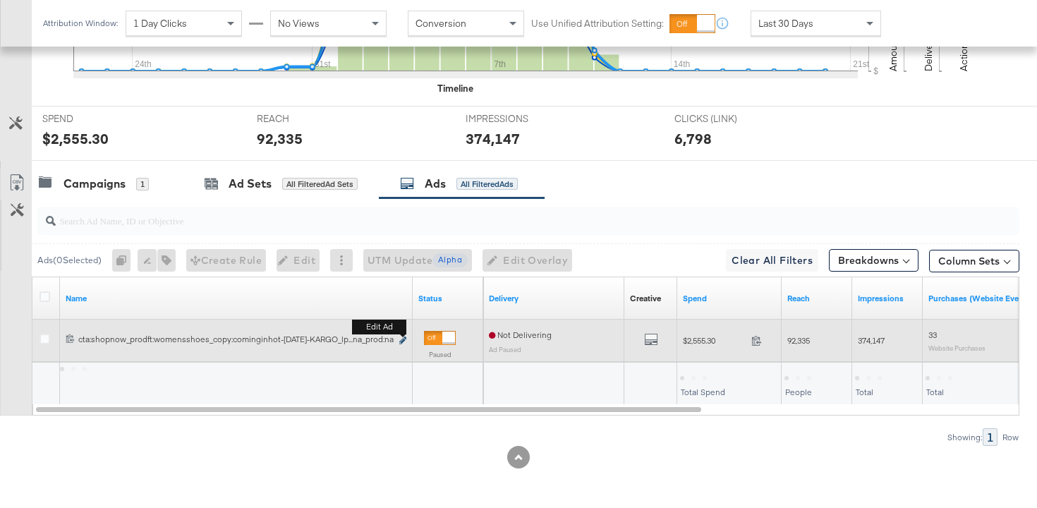
click at [406, 341] on icon "link" at bounding box center [402, 341] width 7 height 8
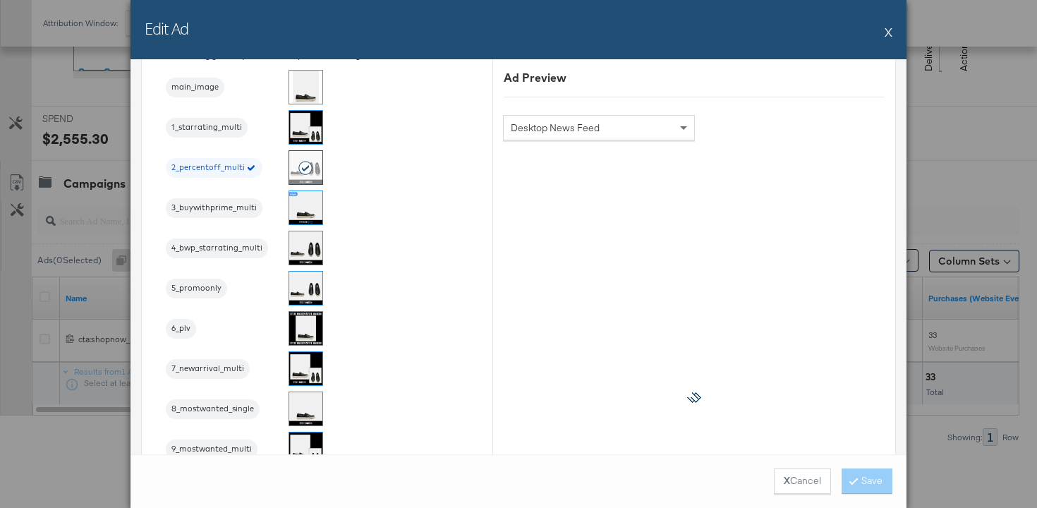
scroll to position [1333, 0]
click at [785, 482] on strong "X" at bounding box center [787, 480] width 6 height 13
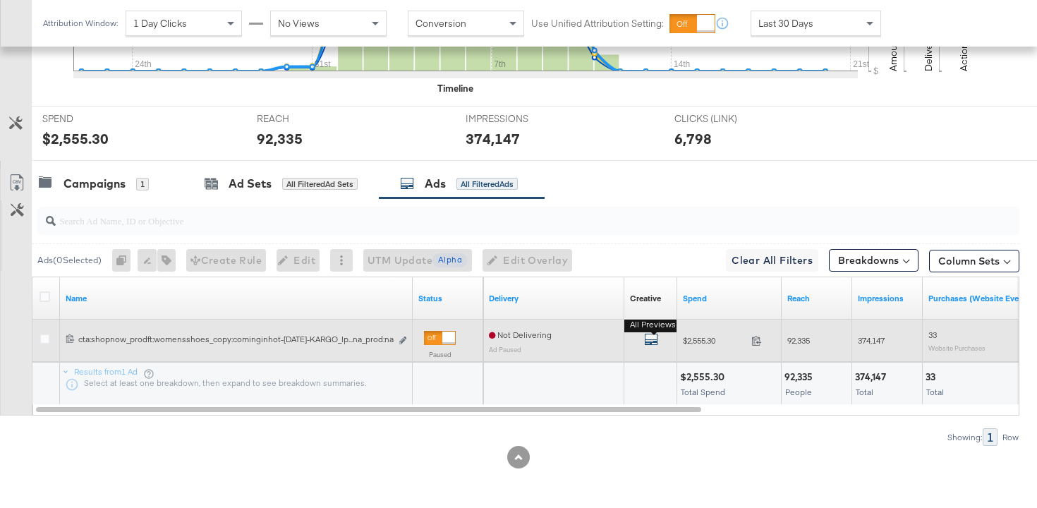
click at [654, 338] on icon "default" at bounding box center [651, 339] width 14 height 14
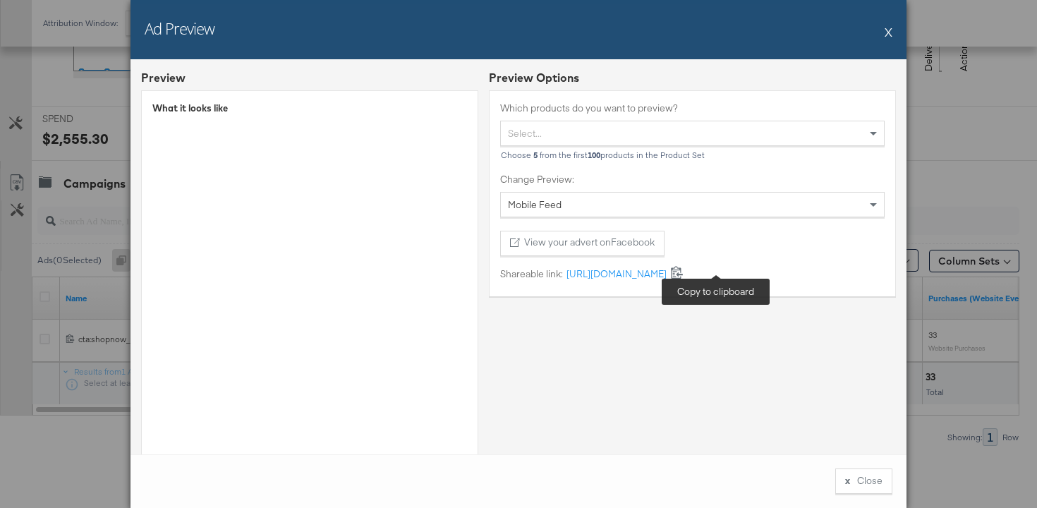
click at [684, 271] on icon at bounding box center [676, 271] width 13 height 13
click at [883, 30] on div "Ad Preview X" at bounding box center [519, 29] width 776 height 59
click at [890, 32] on button "X" at bounding box center [889, 32] width 8 height 28
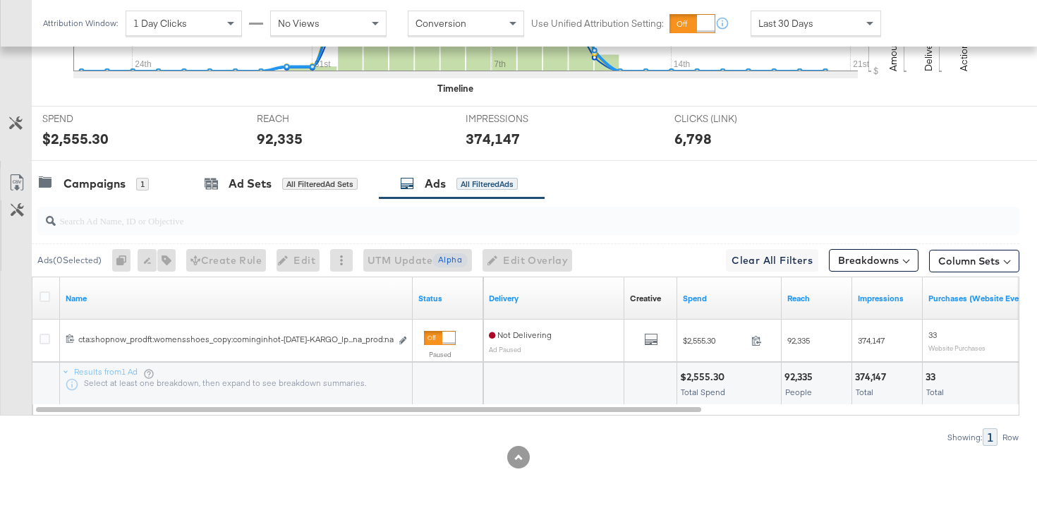
scroll to position [0, 0]
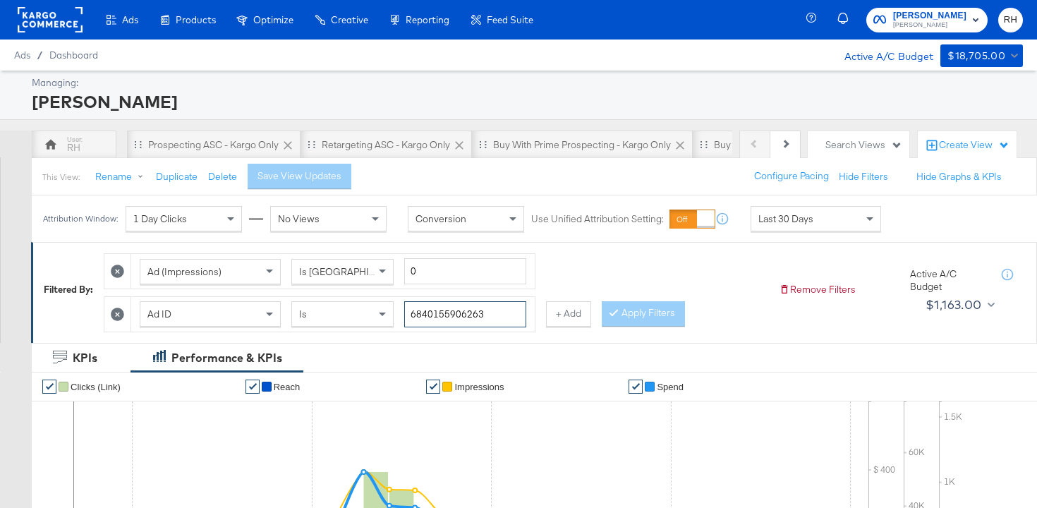
click at [452, 308] on input "6840155906263" at bounding box center [465, 314] width 122 height 26
paste input "5691854"
click at [655, 322] on button "Apply Filters" at bounding box center [643, 313] width 83 height 25
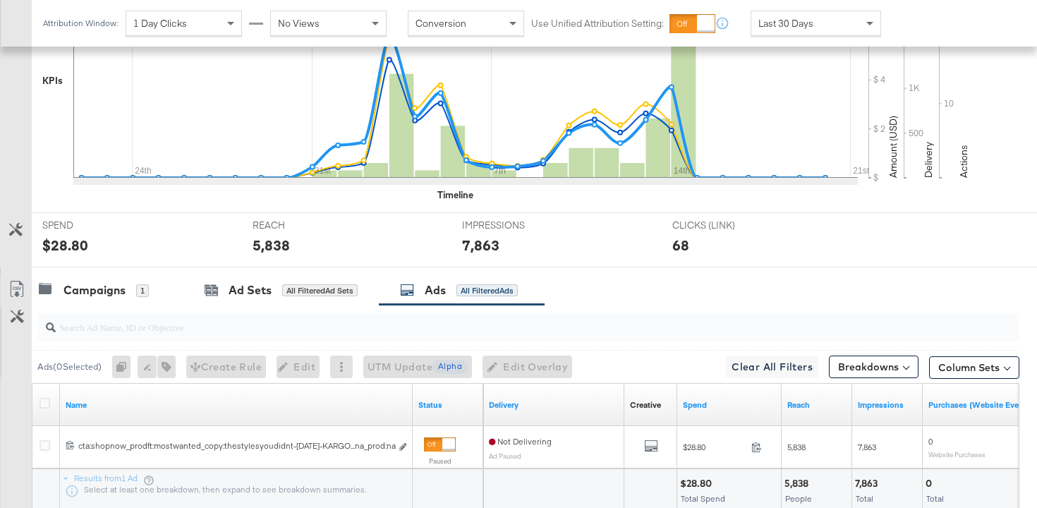
scroll to position [461, 0]
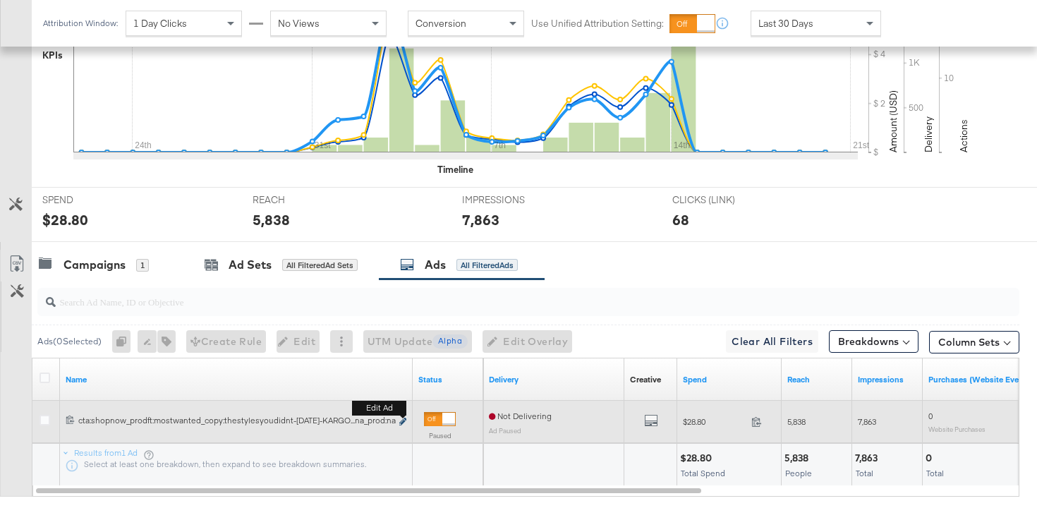
click at [403, 421] on icon "link" at bounding box center [402, 422] width 7 height 8
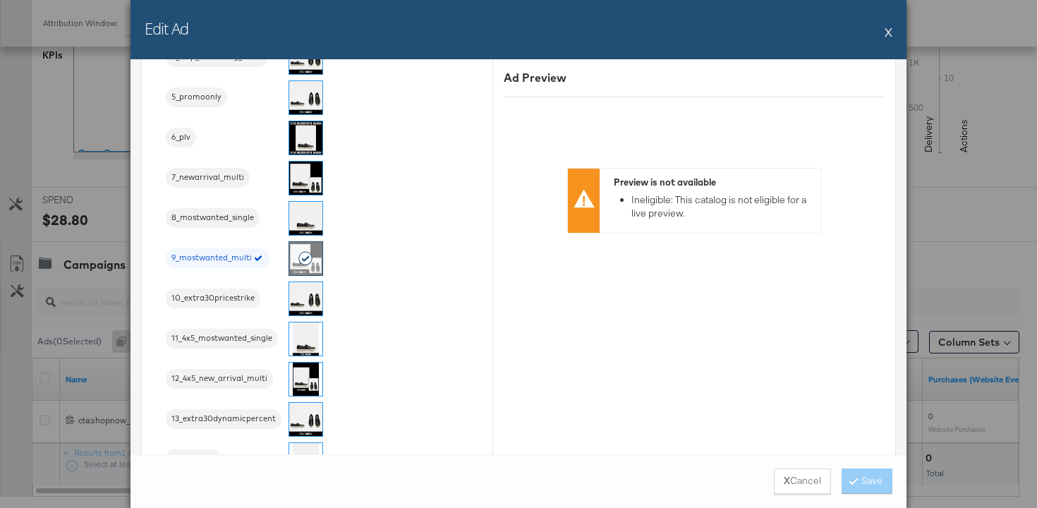
scroll to position [1760, 0]
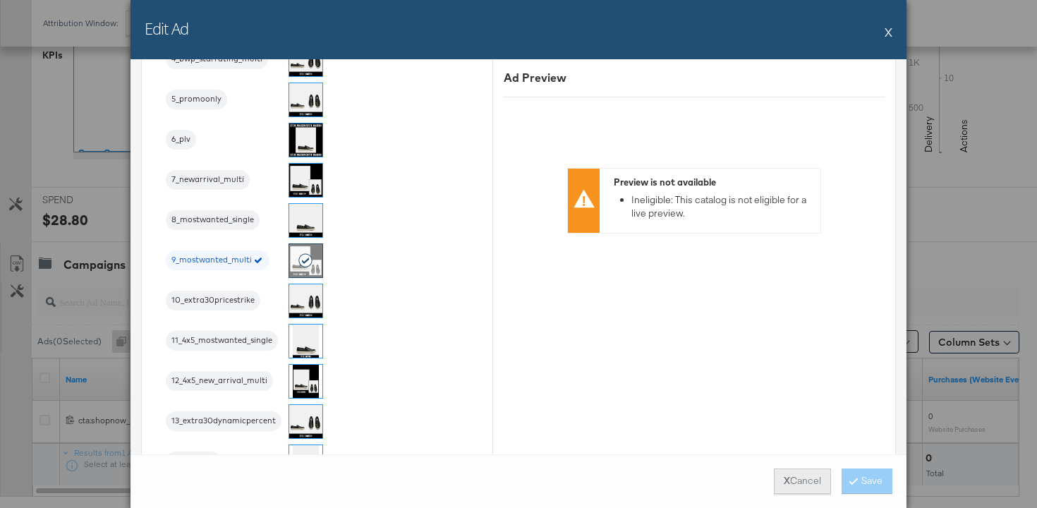
click at [785, 487] on strong "X" at bounding box center [787, 480] width 6 height 13
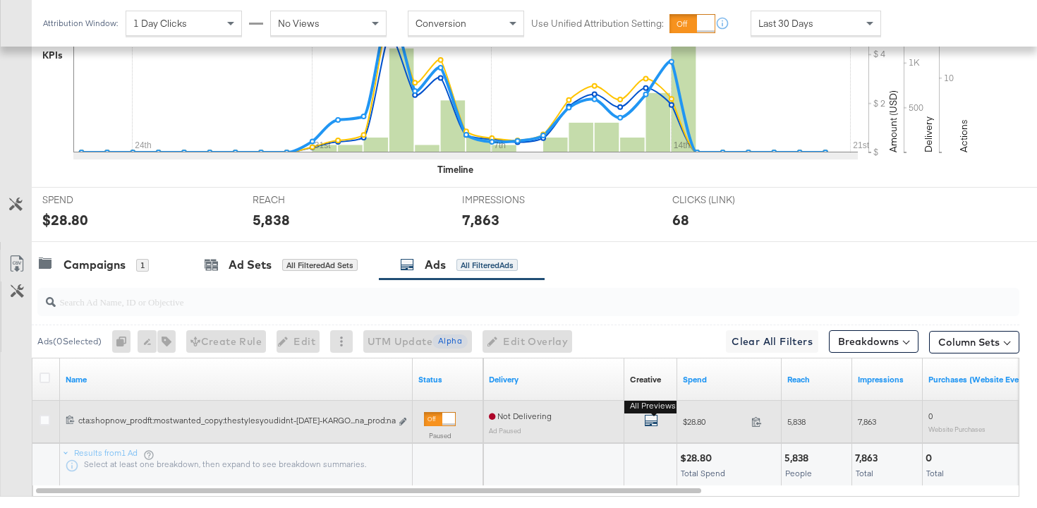
click at [648, 421] on icon "default" at bounding box center [651, 420] width 14 height 14
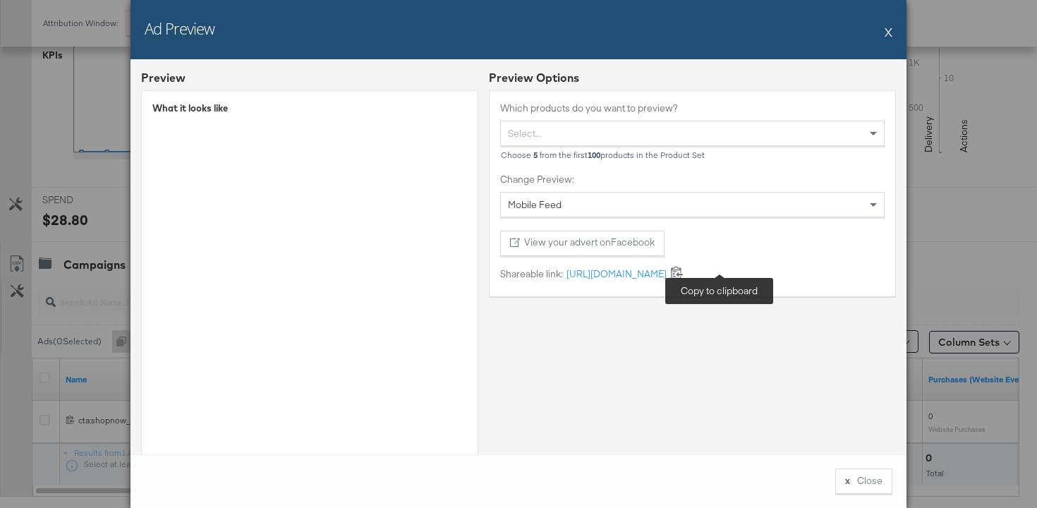
click at [683, 274] on icon at bounding box center [677, 272] width 12 height 13
click at [889, 31] on button "X" at bounding box center [889, 32] width 8 height 28
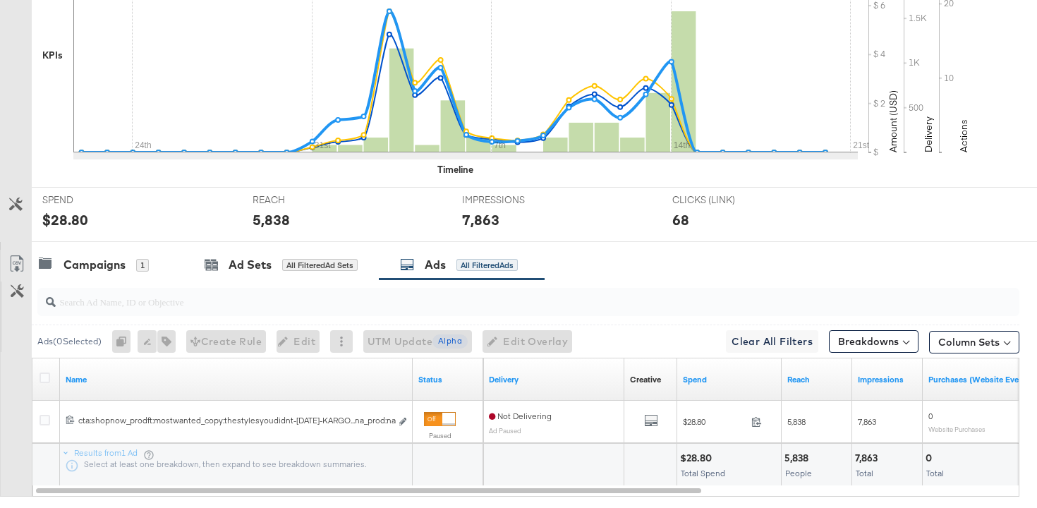
scroll to position [0, 0]
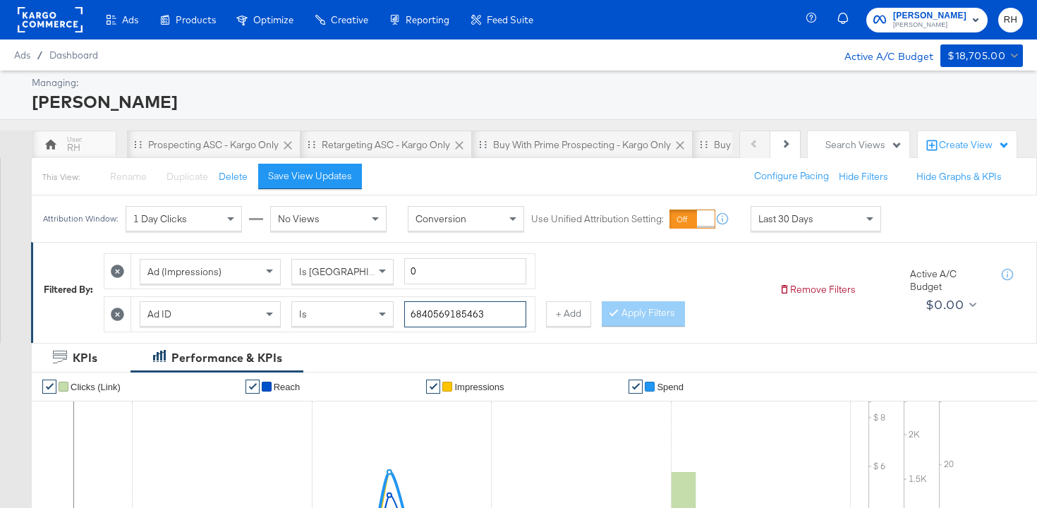
click at [436, 310] on input "6840569185463" at bounding box center [465, 314] width 122 height 26
paste input "60"
click at [627, 319] on button "Apply Filters" at bounding box center [643, 313] width 83 height 25
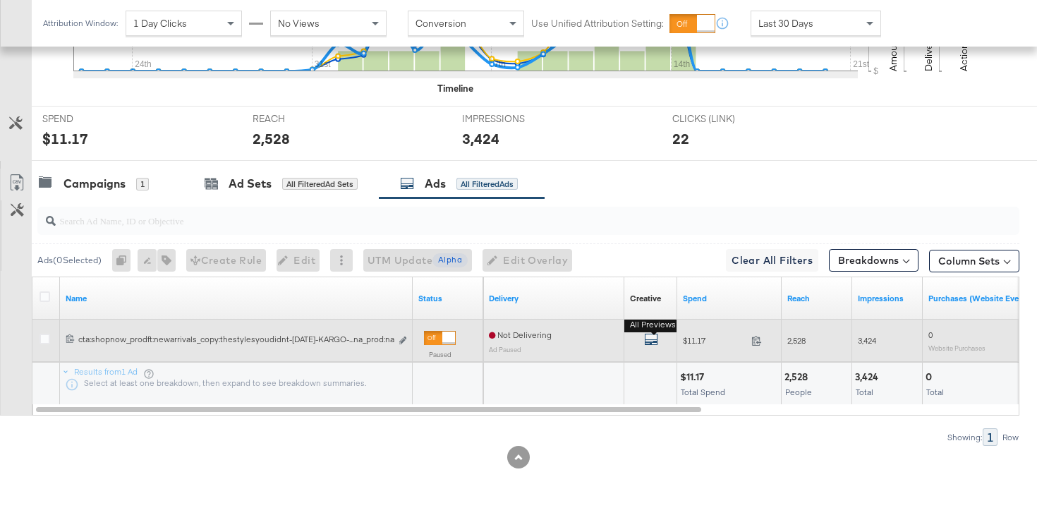
click at [649, 339] on icon "default" at bounding box center [651, 339] width 14 height 14
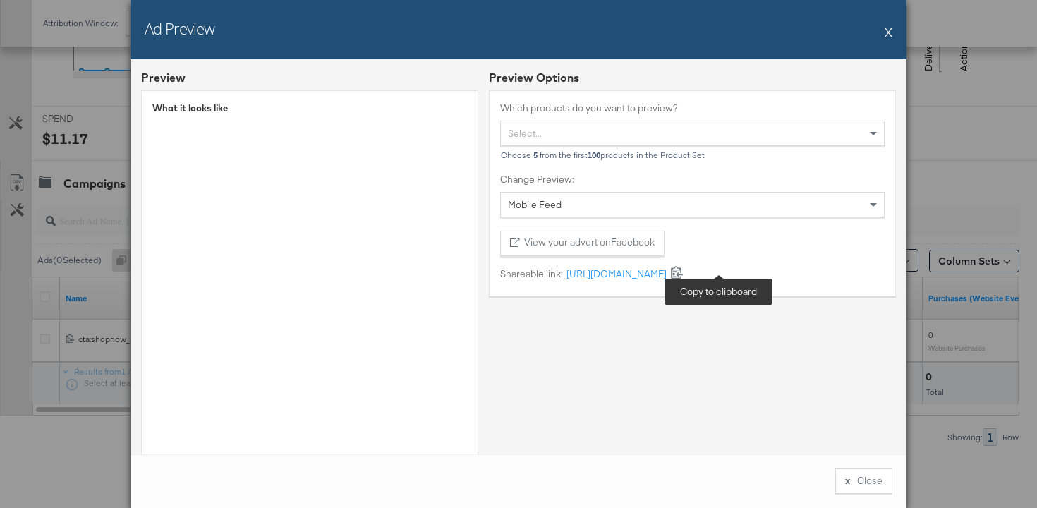
click at [684, 274] on icon at bounding box center [676, 271] width 13 height 13
click at [838, 477] on button "x Close" at bounding box center [863, 480] width 57 height 25
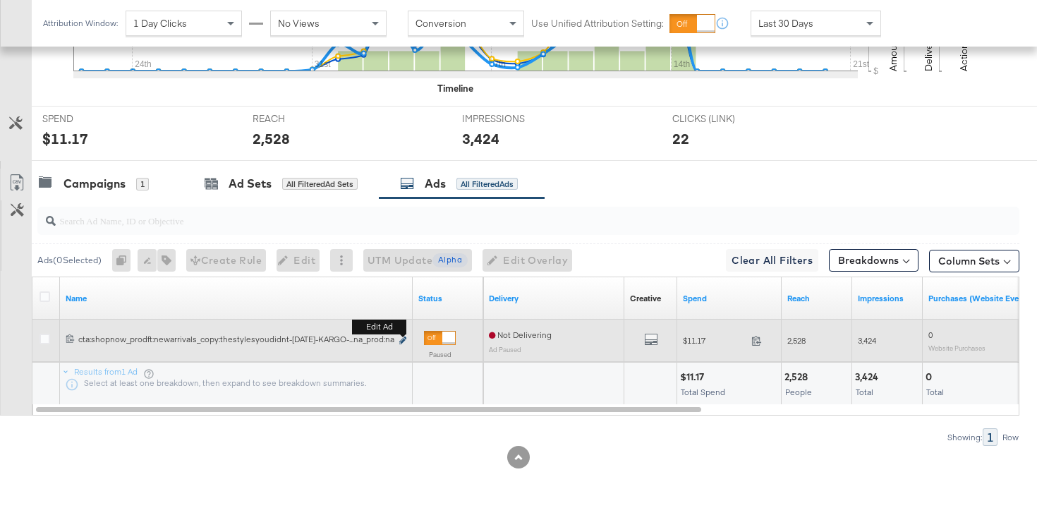
click at [400, 342] on icon "link" at bounding box center [402, 341] width 7 height 8
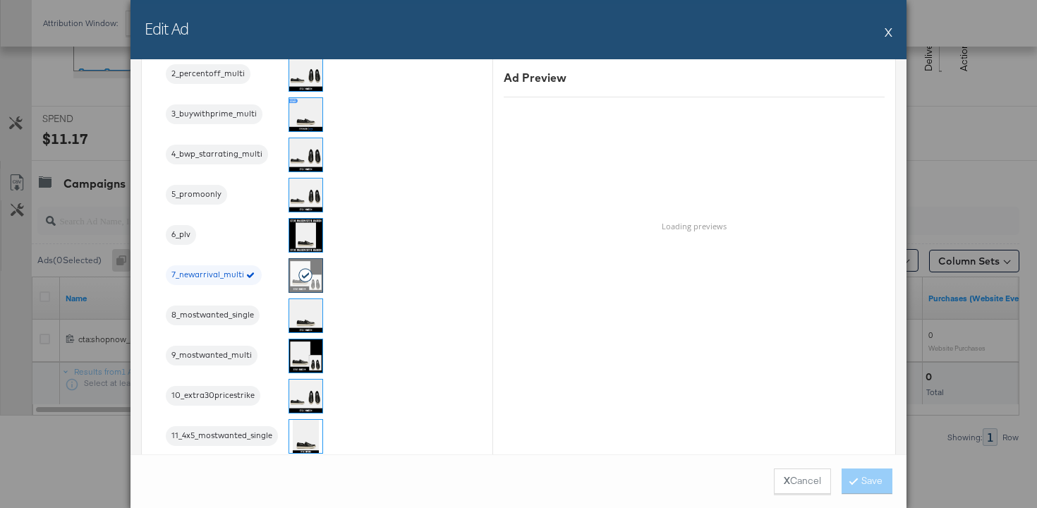
scroll to position [1725, 0]
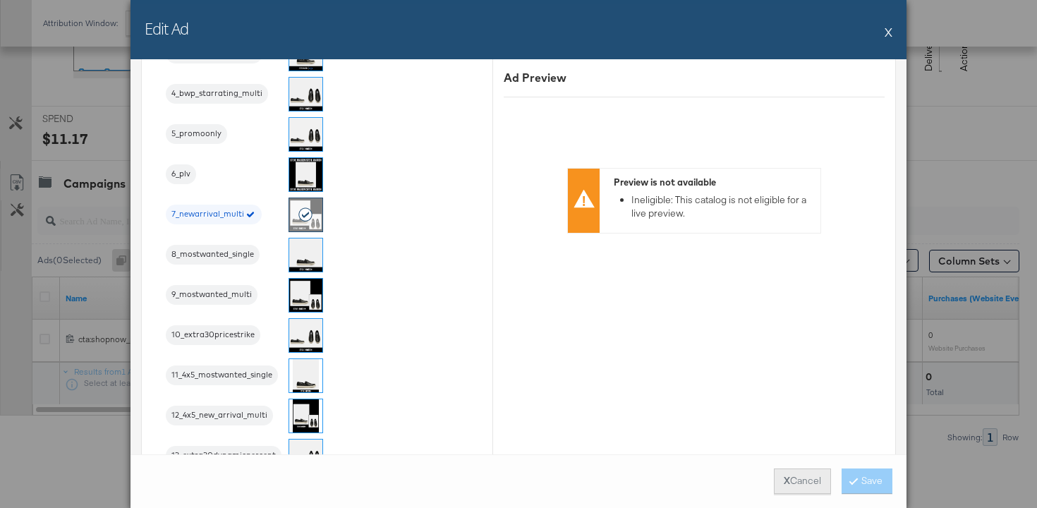
click at [795, 477] on button "X Cancel" at bounding box center [802, 480] width 57 height 25
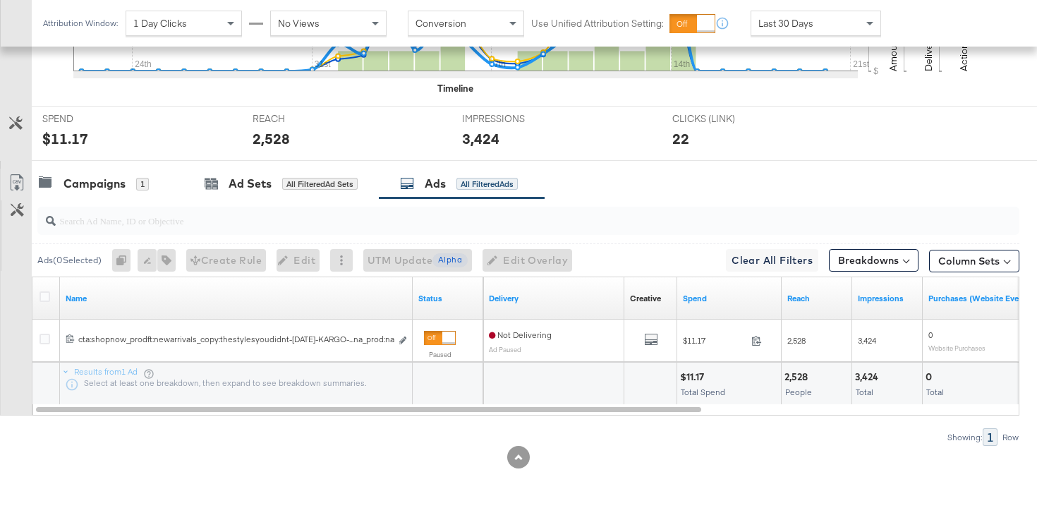
scroll to position [0, 0]
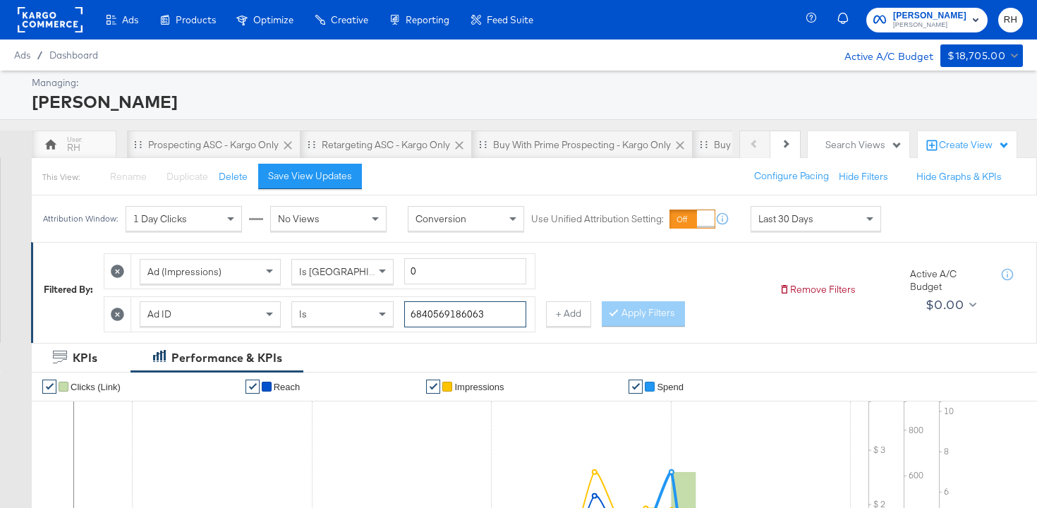
click at [469, 318] on input "6840569186063" at bounding box center [465, 314] width 122 height 26
paste input "22"
click at [621, 320] on button "Apply Filters" at bounding box center [643, 313] width 83 height 25
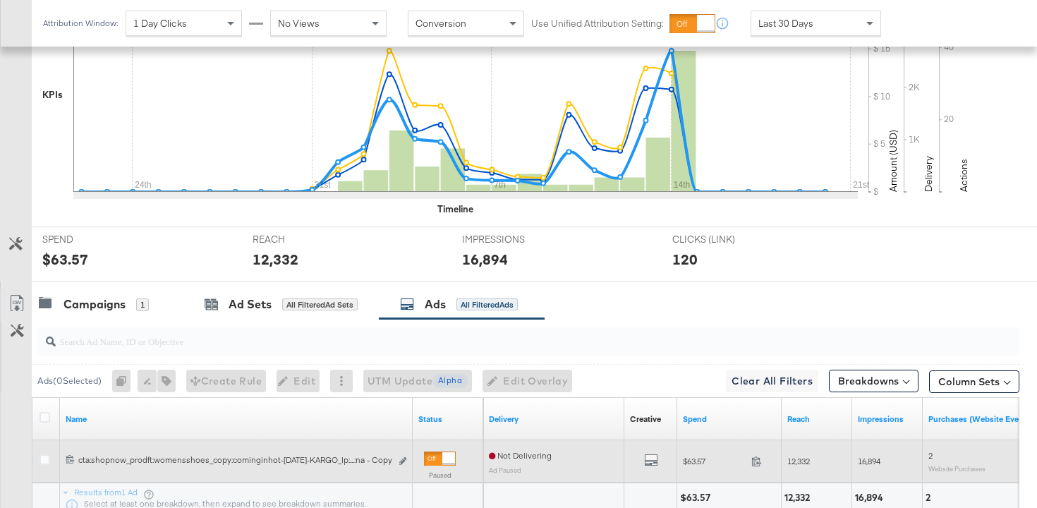
scroll to position [542, 0]
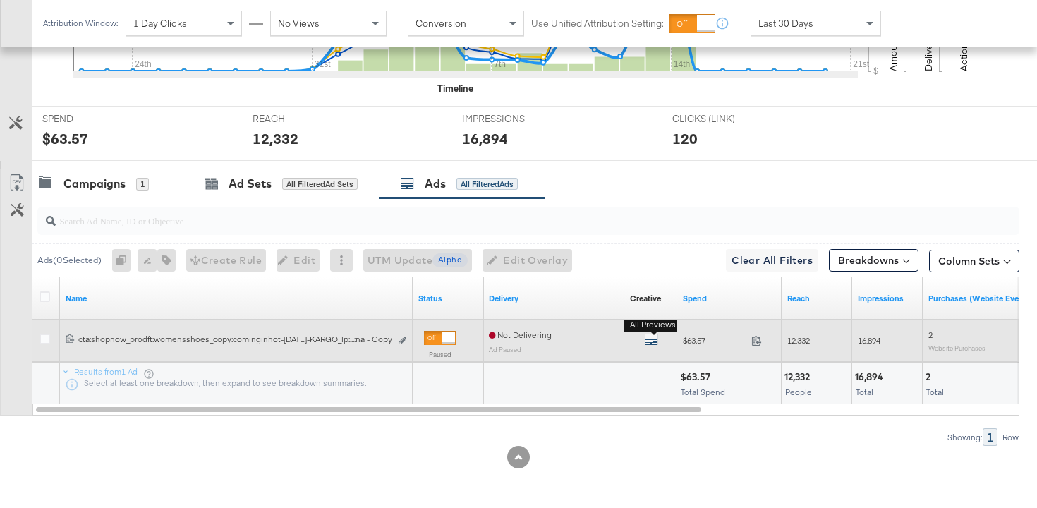
click at [655, 339] on icon "default" at bounding box center [651, 339] width 14 height 14
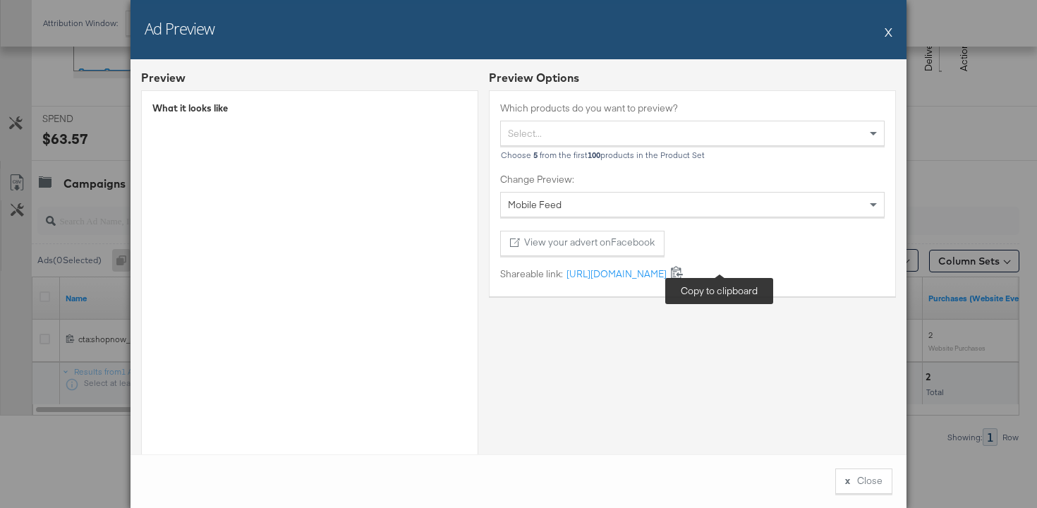
click at [684, 270] on icon at bounding box center [676, 271] width 13 height 13
click at [852, 474] on button "x Close" at bounding box center [863, 480] width 57 height 25
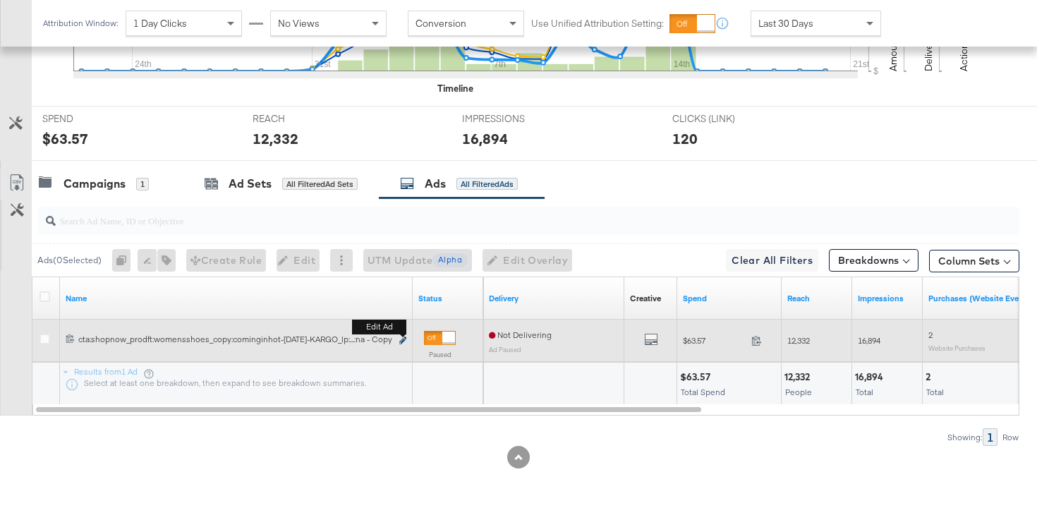
click at [405, 341] on icon "link" at bounding box center [402, 341] width 7 height 8
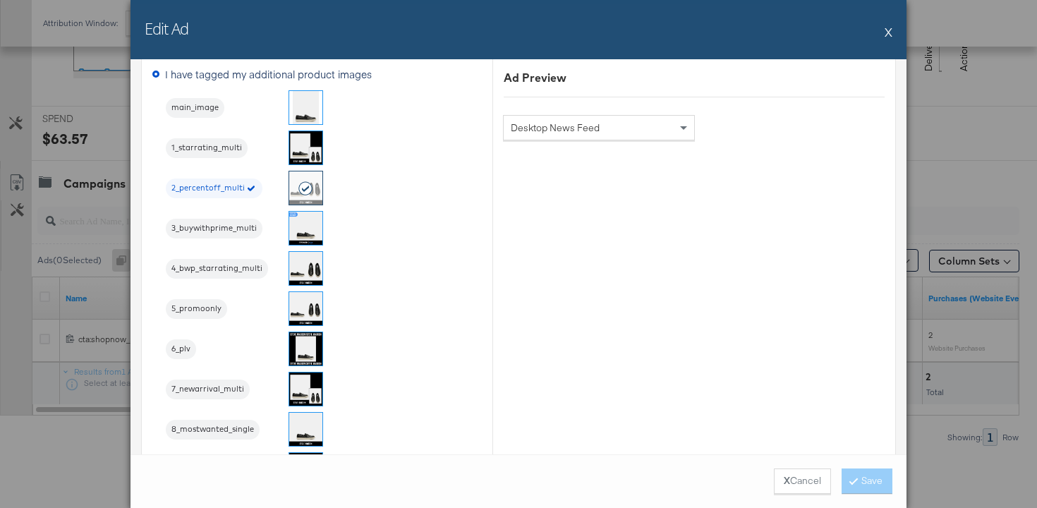
scroll to position [1296, 0]
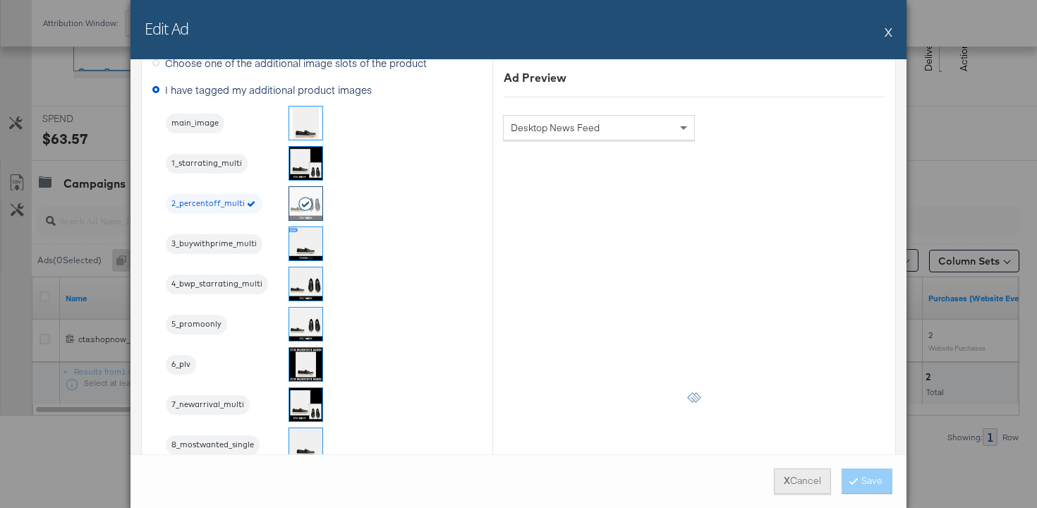
click at [806, 483] on button "X Cancel" at bounding box center [802, 480] width 57 height 25
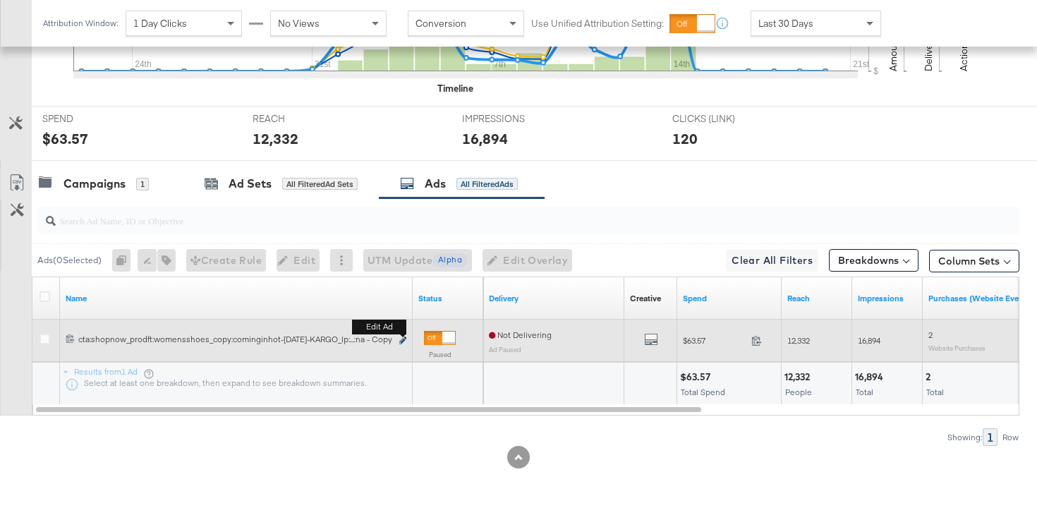
click at [404, 341] on icon "link" at bounding box center [402, 341] width 7 height 8
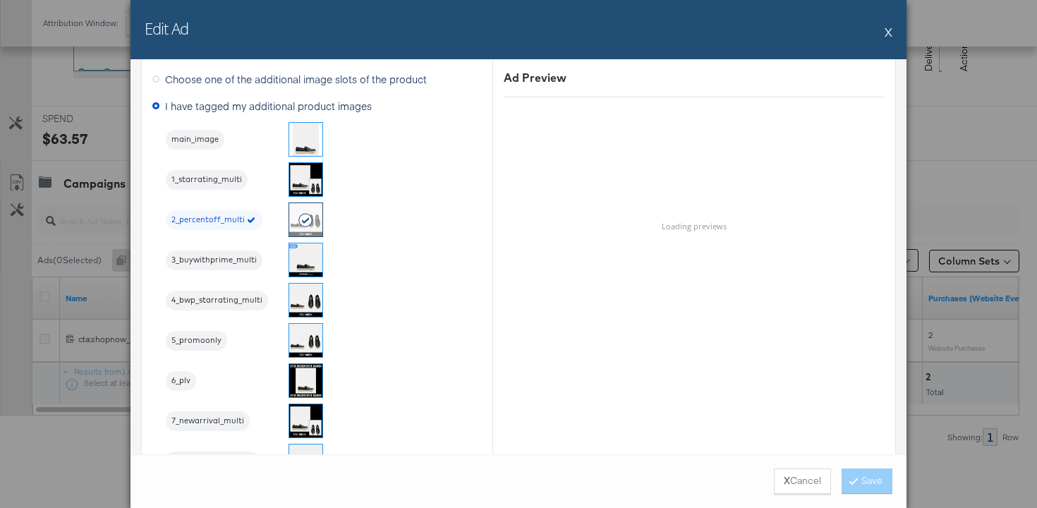
scroll to position [1279, 0]
click at [890, 35] on button "X" at bounding box center [889, 32] width 8 height 28
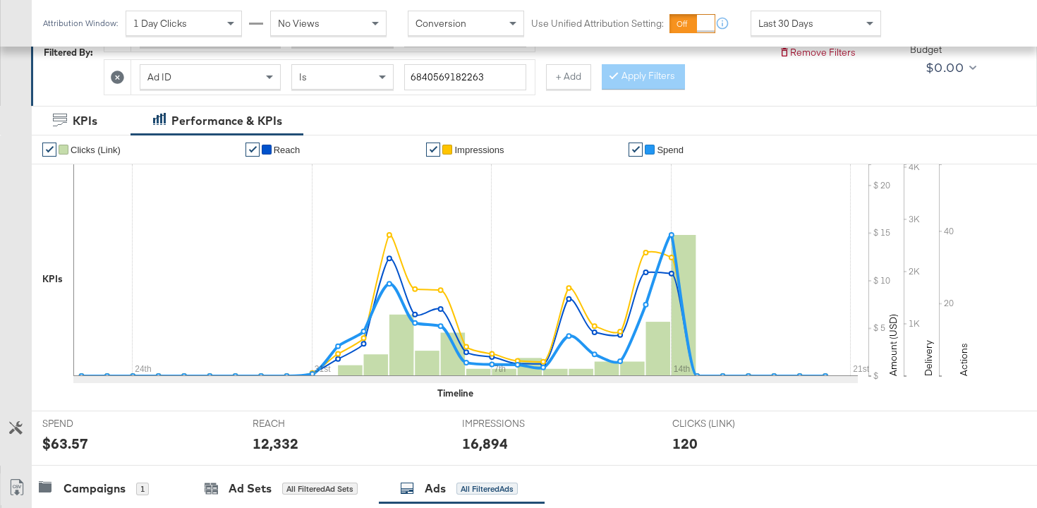
scroll to position [85, 0]
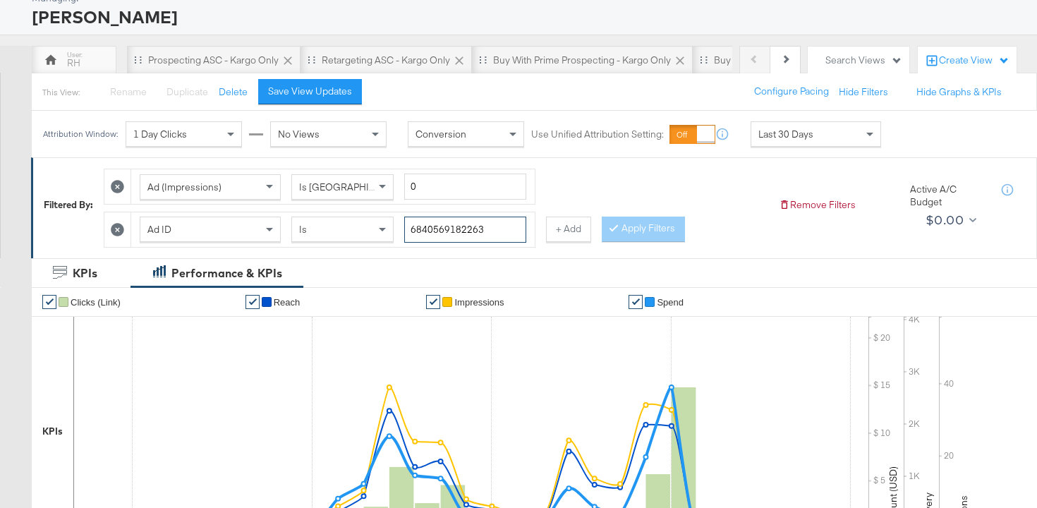
click at [433, 222] on input "6840569182263" at bounding box center [465, 230] width 122 height 26
paste input "60"
click at [635, 234] on button "Apply Filters" at bounding box center [643, 229] width 83 height 25
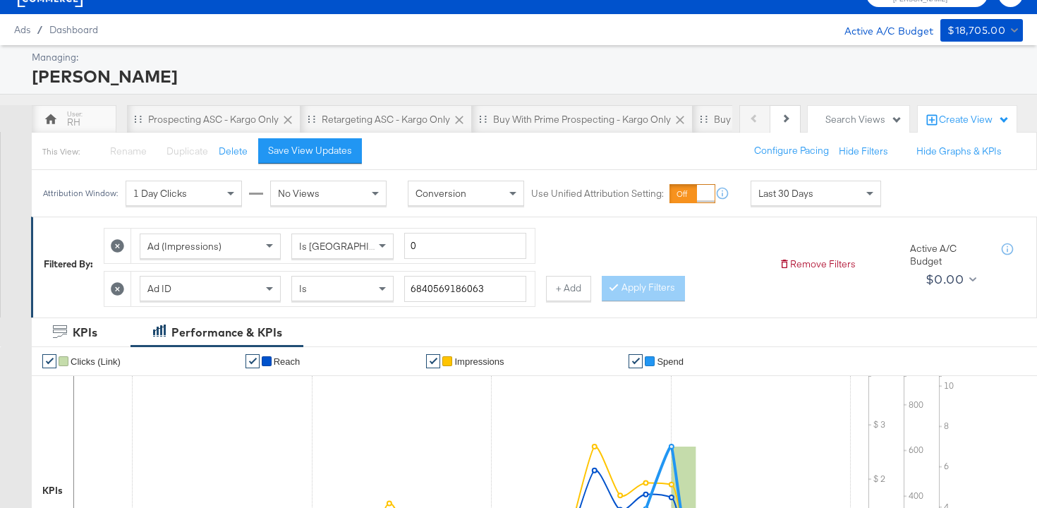
scroll to position [0, 0]
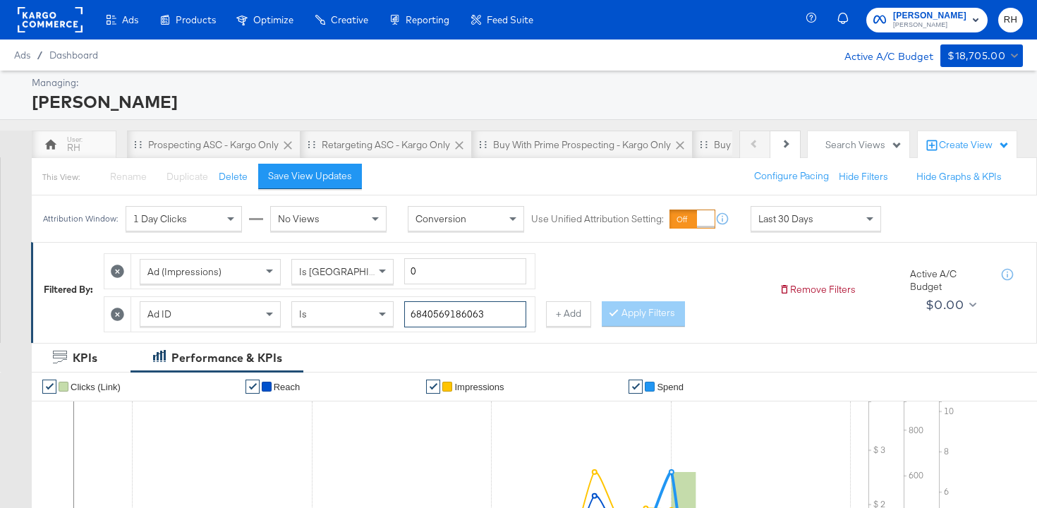
click at [439, 306] on input "6840569186063" at bounding box center [465, 314] width 122 height 26
paste input "24"
click at [634, 323] on button "Apply Filters" at bounding box center [643, 313] width 83 height 25
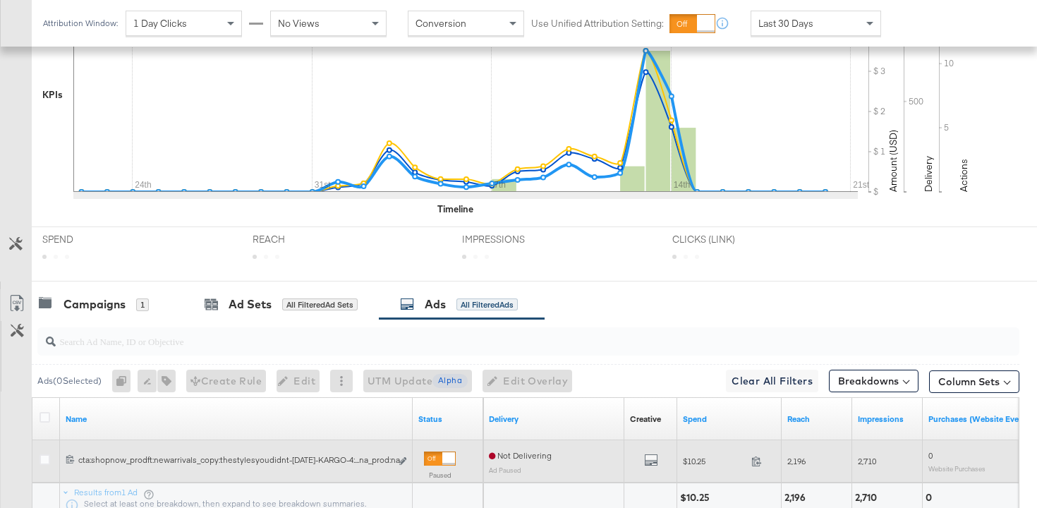
scroll to position [542, 0]
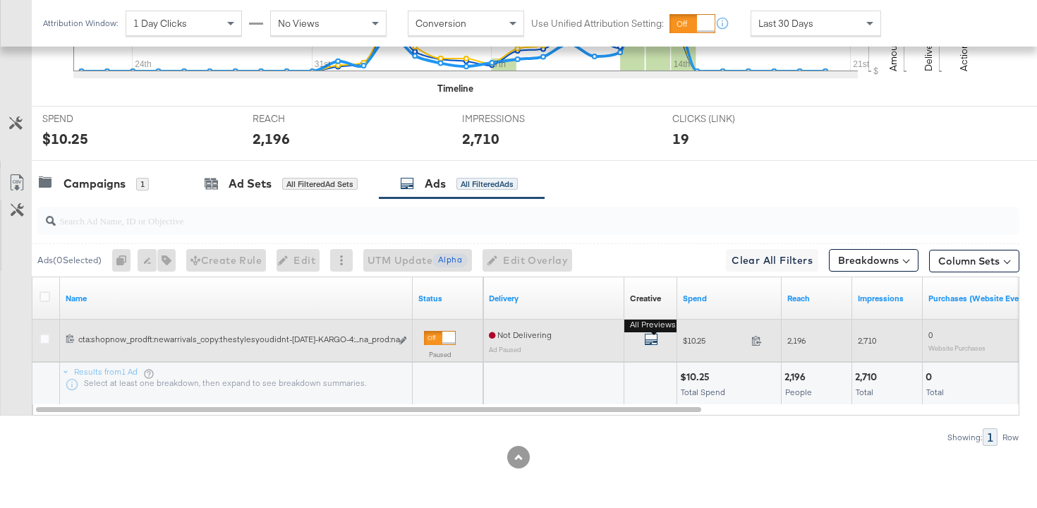
click at [652, 341] on icon "default" at bounding box center [651, 339] width 14 height 14
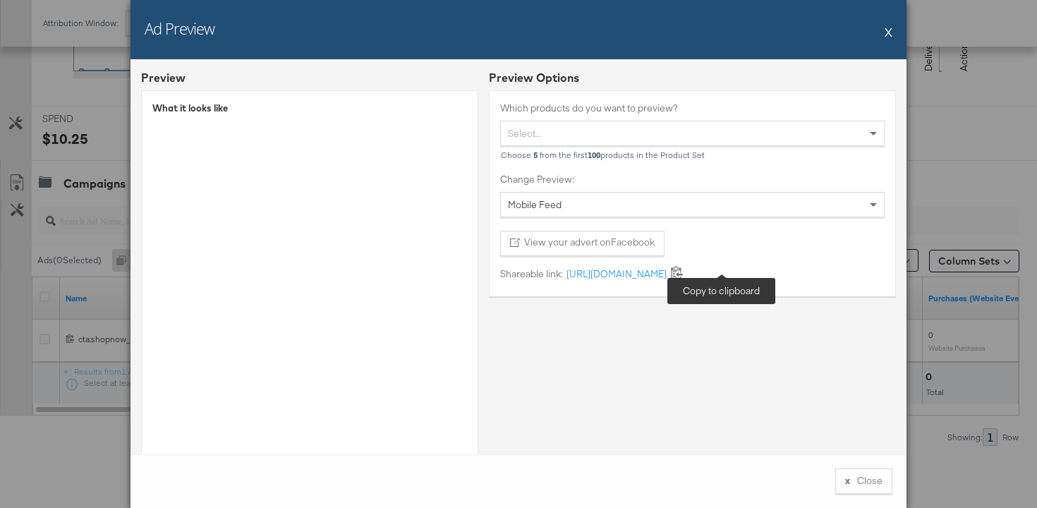
click at [684, 274] on icon at bounding box center [676, 271] width 13 height 13
click at [847, 487] on button "x Close" at bounding box center [863, 480] width 57 height 25
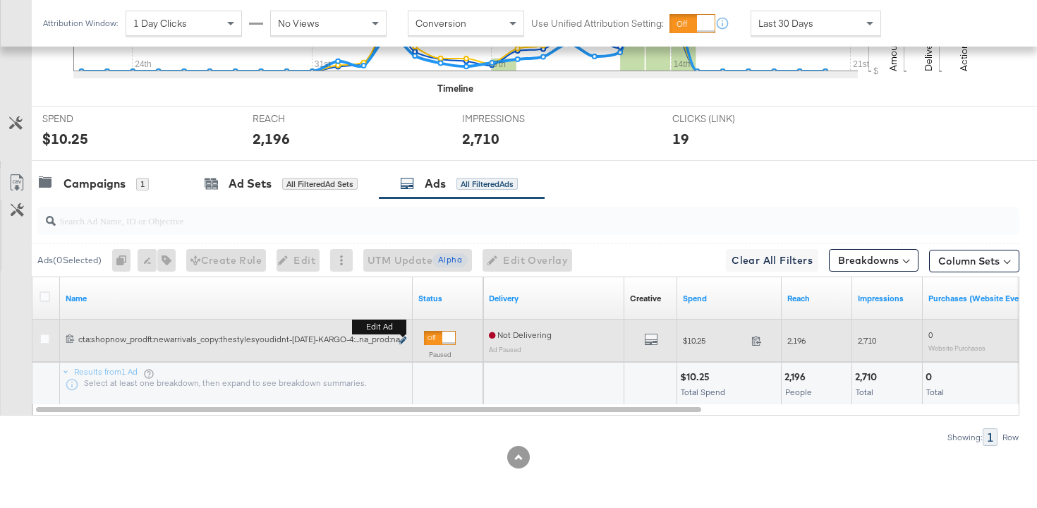
click at [400, 337] on icon "link" at bounding box center [402, 341] width 7 height 8
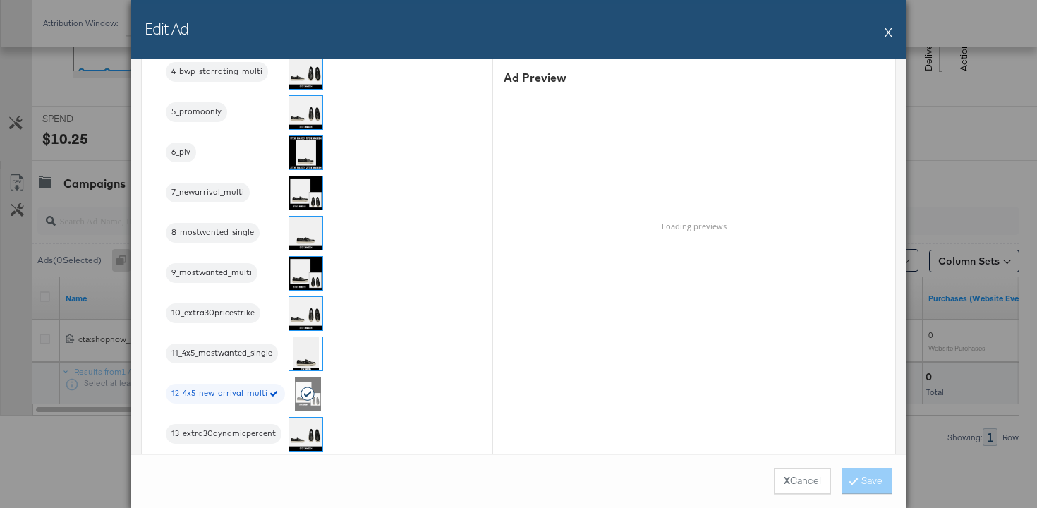
scroll to position [1755, 0]
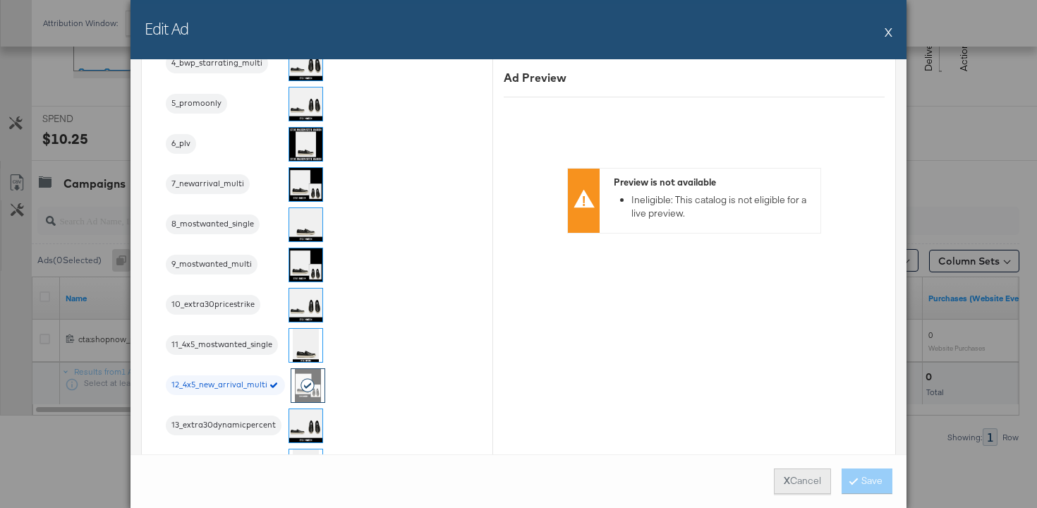
click at [784, 478] on strong "X" at bounding box center [787, 480] width 6 height 13
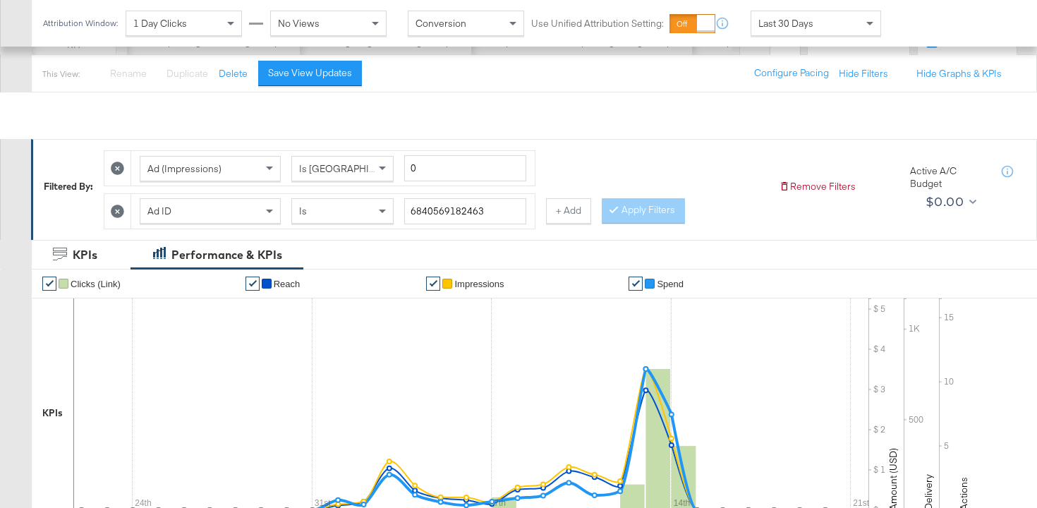
scroll to position [29, 0]
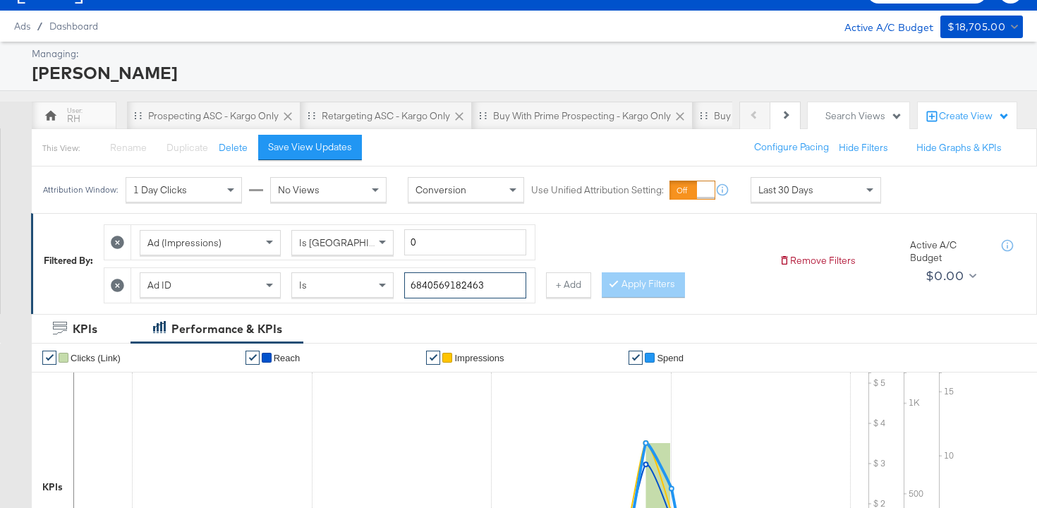
click at [454, 282] on input "6840569182463" at bounding box center [465, 285] width 122 height 26
paste input "42"
click at [625, 291] on button "Apply Filters" at bounding box center [643, 284] width 83 height 25
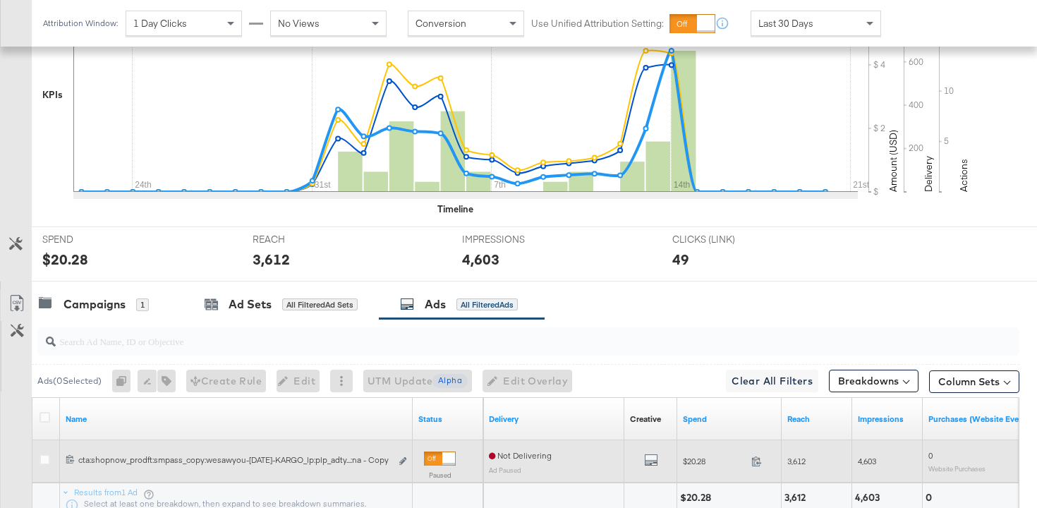
scroll to position [542, 0]
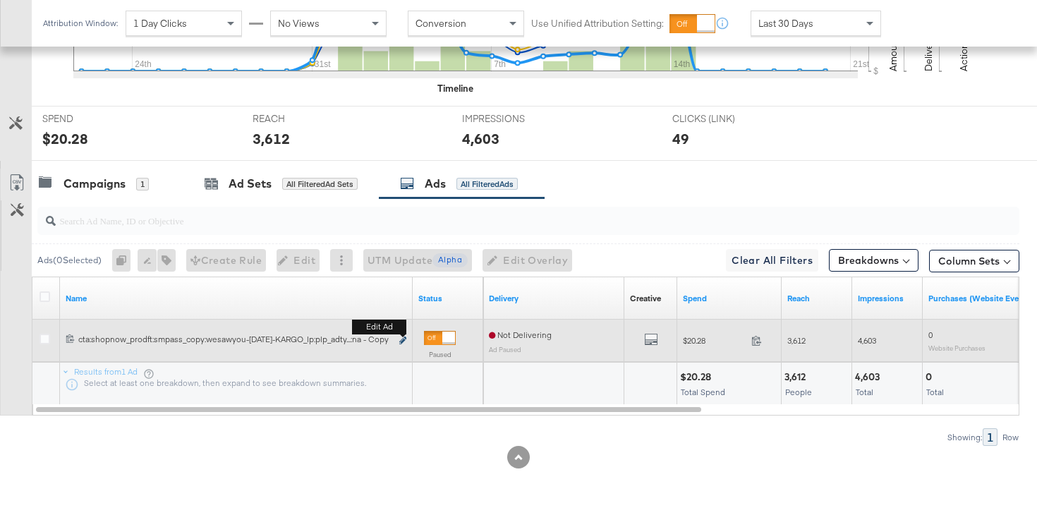
click at [404, 338] on icon "link" at bounding box center [402, 341] width 7 height 8
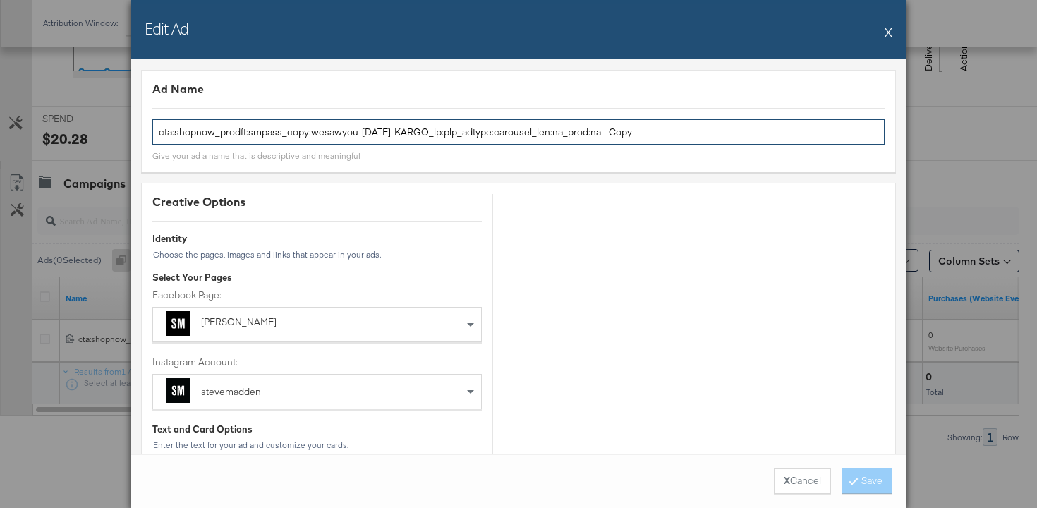
click at [361, 136] on input "cta:shopnow_prodft:smpass_copy:wesawyou-may28-KARGO_lp:plp_adtype:carousel_len:…" at bounding box center [518, 132] width 732 height 26
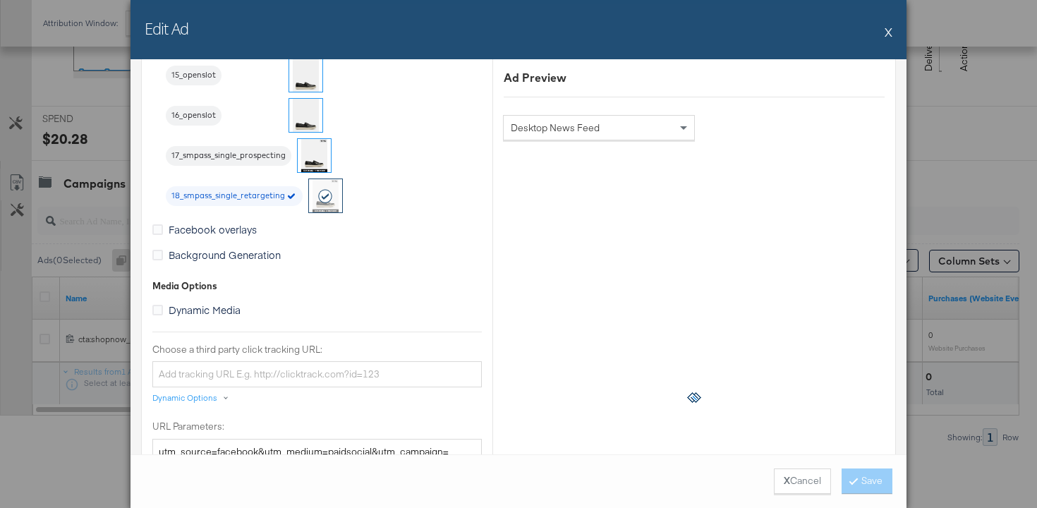
scroll to position [1951, 0]
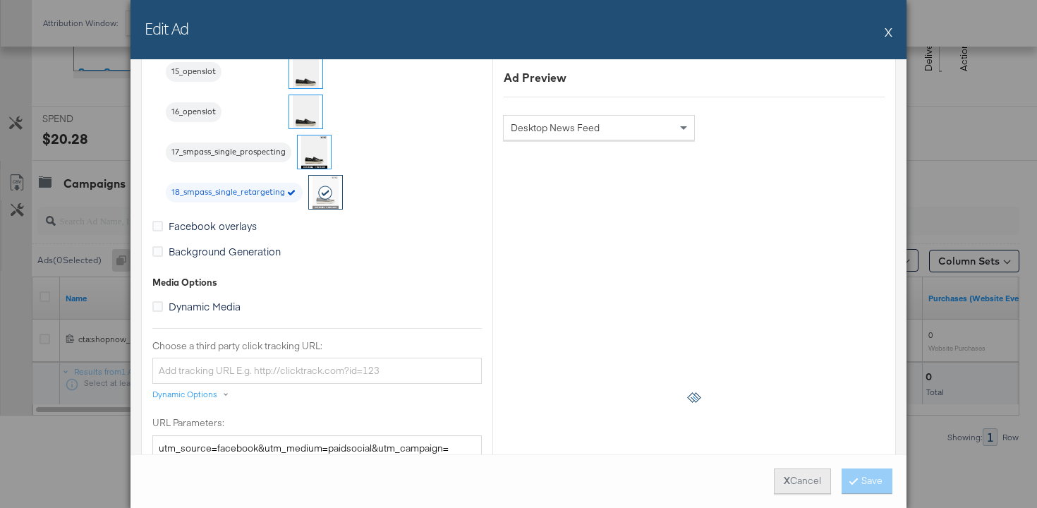
click at [793, 474] on button "X Cancel" at bounding box center [802, 480] width 57 height 25
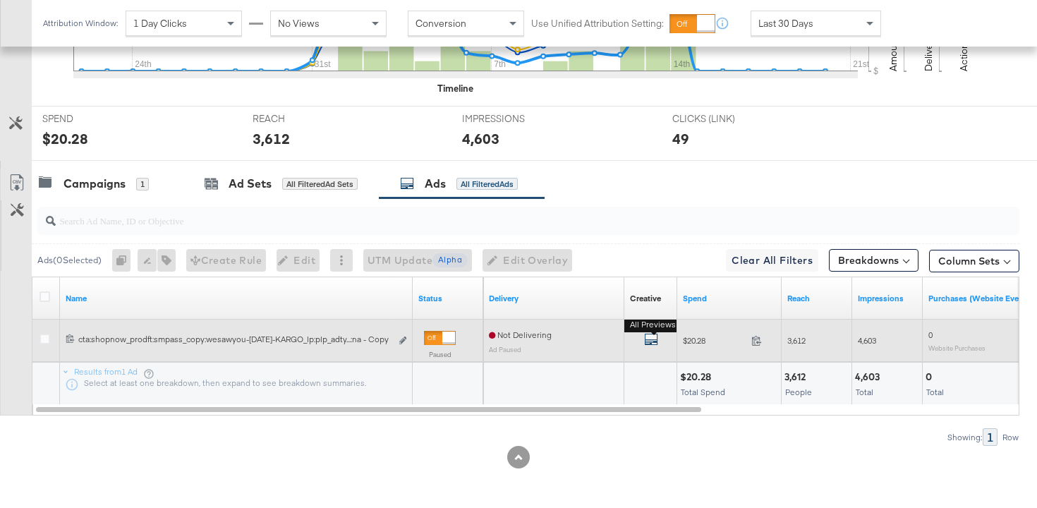
click at [656, 339] on icon "default" at bounding box center [651, 339] width 14 height 14
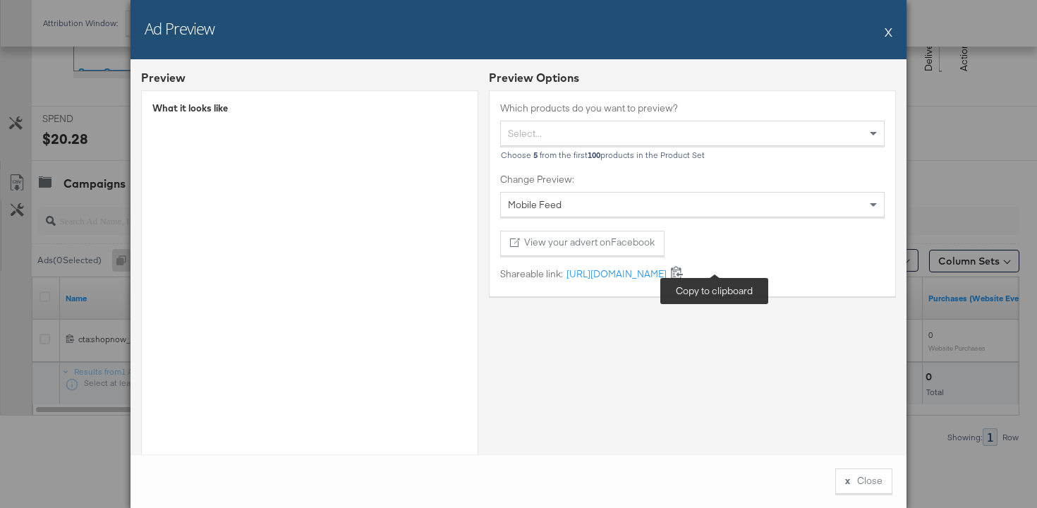
click at [684, 276] on icon at bounding box center [676, 271] width 13 height 13
click at [868, 487] on button "x Close" at bounding box center [863, 480] width 57 height 25
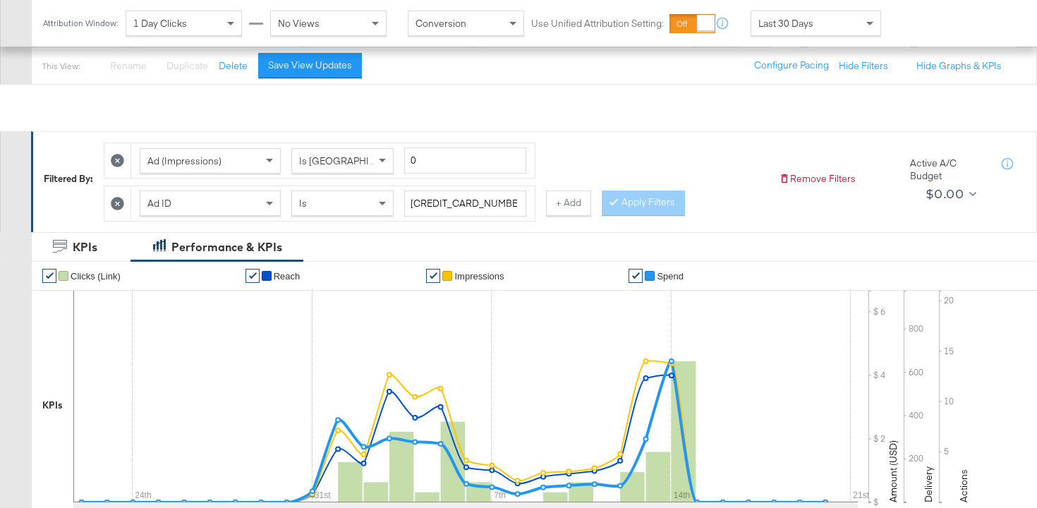
scroll to position [8, 0]
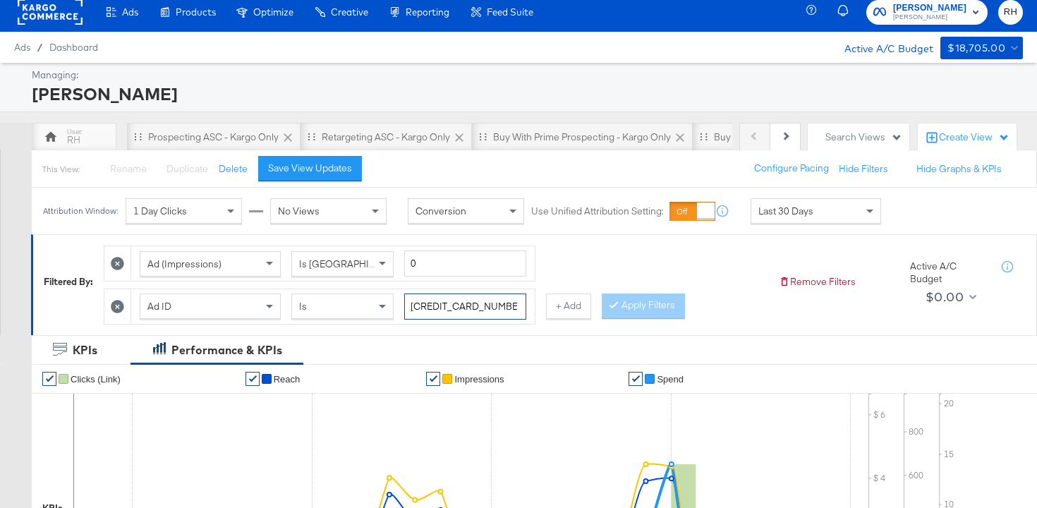
click at [447, 296] on input "6840569184263" at bounding box center [465, 307] width 122 height 26
paste input "34"
type input "6840569183463"
click at [632, 309] on button "Apply Filters" at bounding box center [643, 306] width 83 height 25
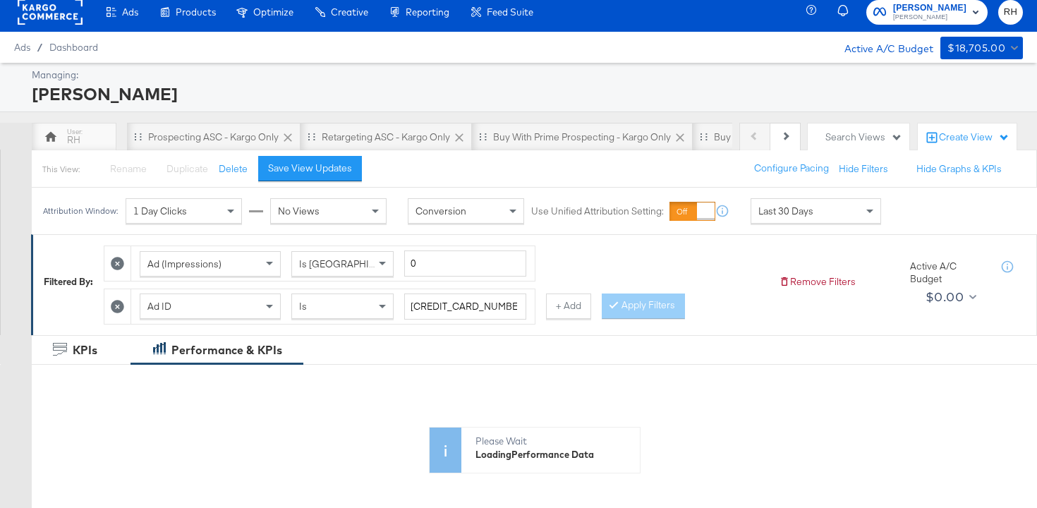
scroll to position [421, 0]
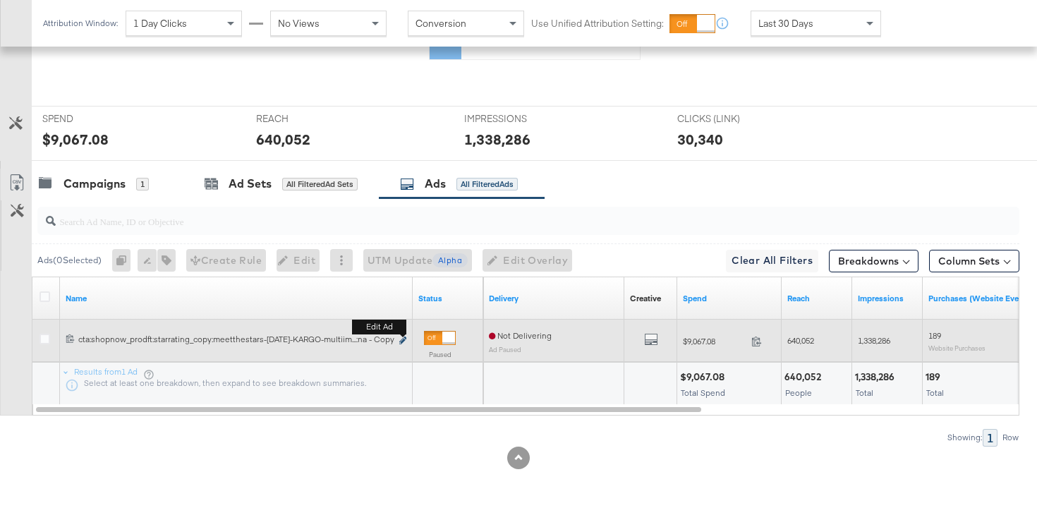
click at [400, 337] on icon "link" at bounding box center [402, 341] width 7 height 8
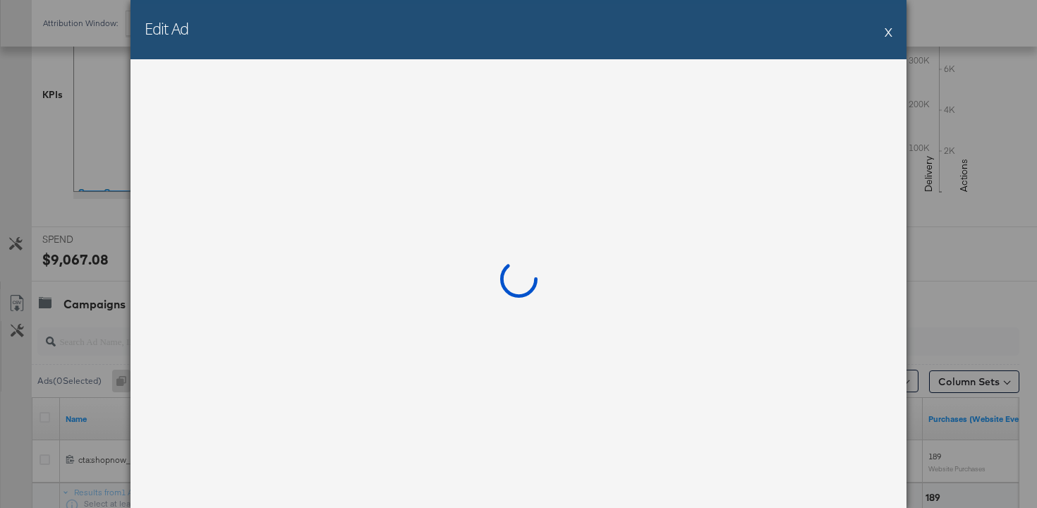
scroll to position [542, 0]
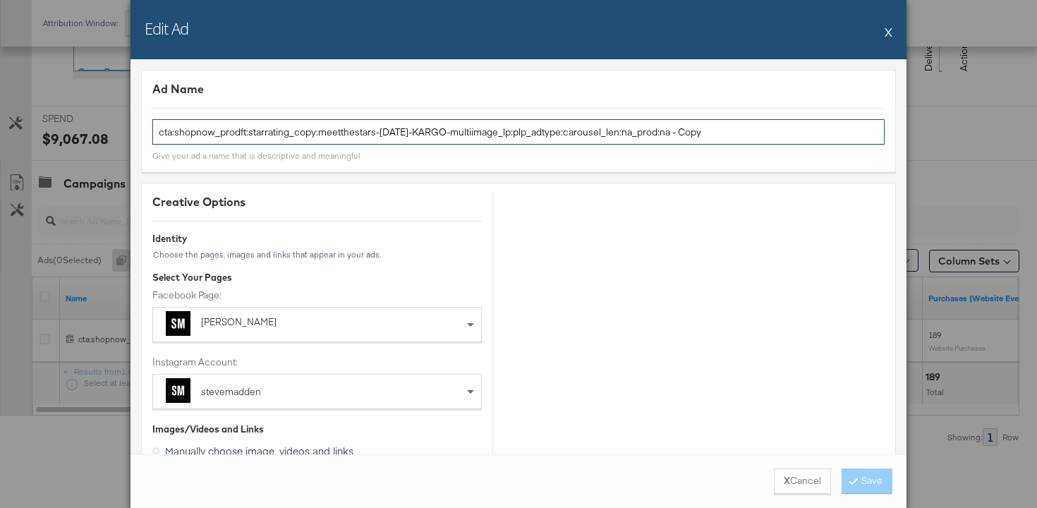
click at [333, 139] on input "cta:shopnow_prodft:starrating_copy:meetthestars-feb19-KARGO-multiimage_lp:plp_a…" at bounding box center [518, 132] width 732 height 26
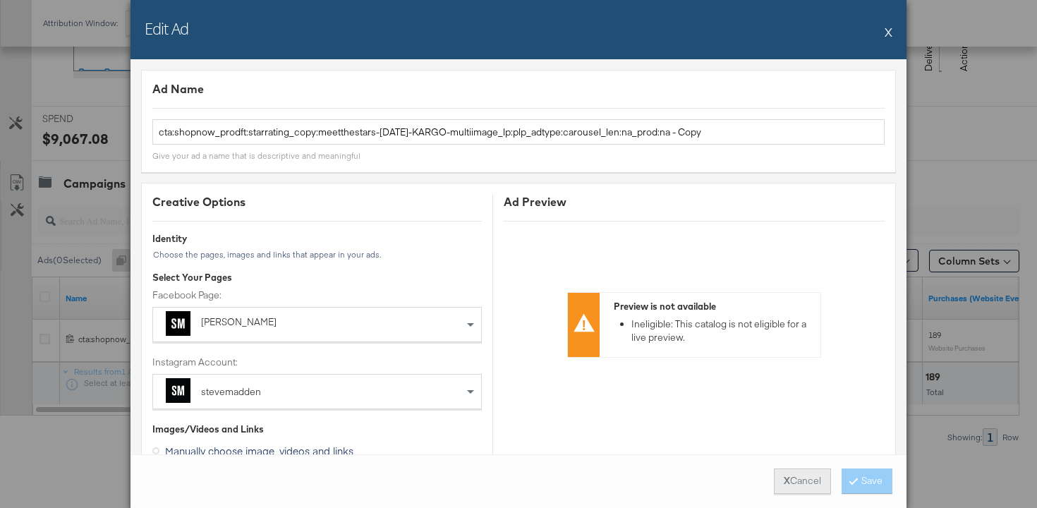
click at [799, 488] on button "X Cancel" at bounding box center [802, 480] width 57 height 25
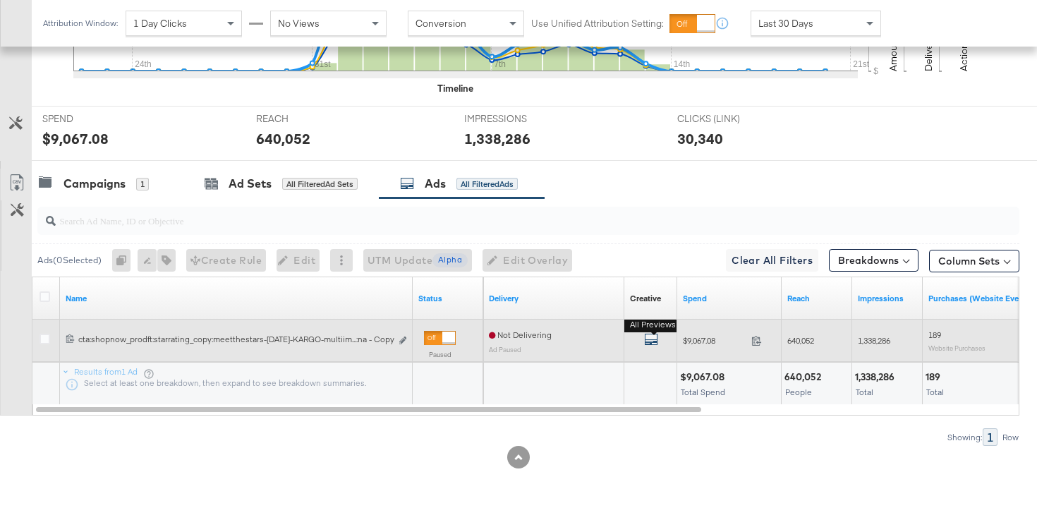
click at [650, 339] on icon "default" at bounding box center [651, 339] width 14 height 14
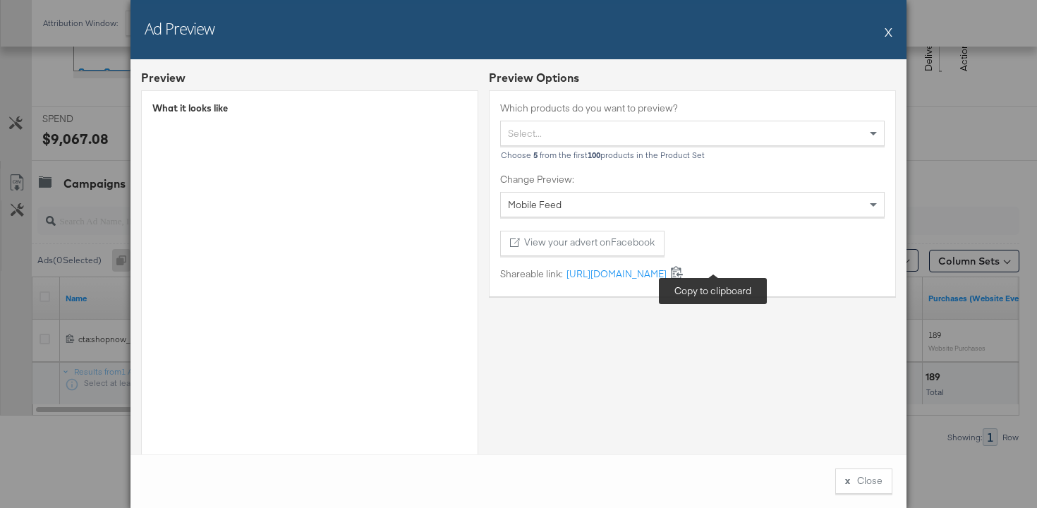
click at [684, 271] on icon at bounding box center [676, 271] width 13 height 13
click at [870, 480] on button "x Close" at bounding box center [863, 480] width 57 height 25
